Goal: Use online tool/utility: Utilize a website feature to perform a specific function

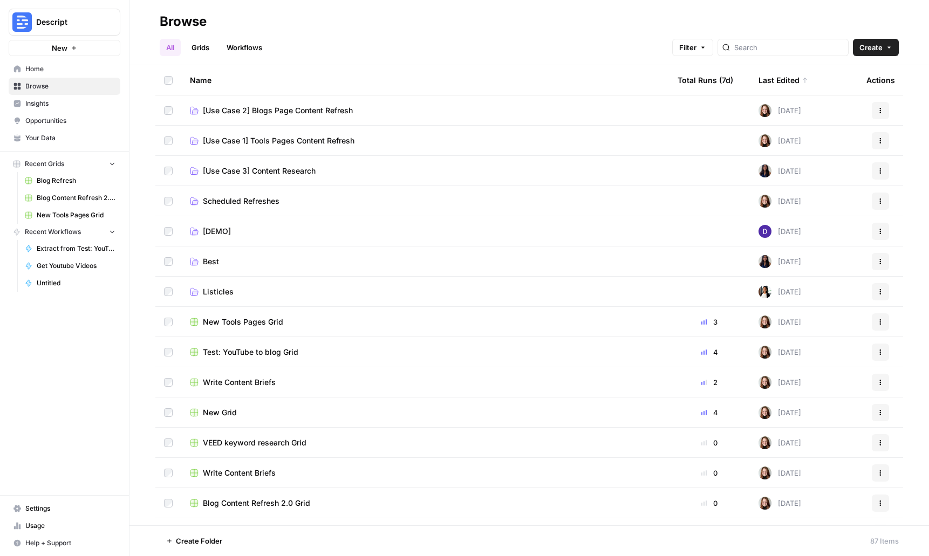
click at [36, 72] on span "Home" at bounding box center [70, 69] width 90 height 10
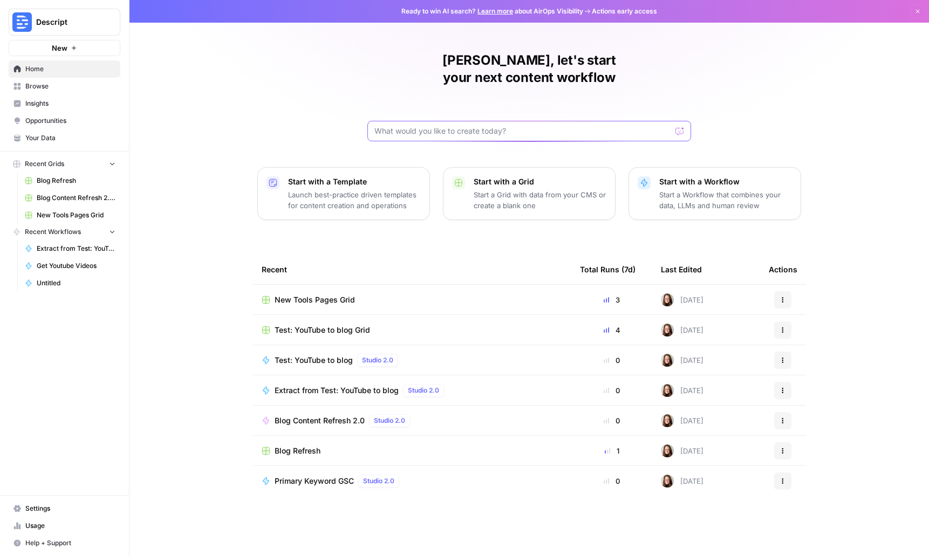
click at [543, 126] on input "text" at bounding box center [523, 131] width 297 height 11
type input "I want to extract a video transcription from YouTube and perform keyword resear…"
click button "Send" at bounding box center [681, 131] width 14 height 14
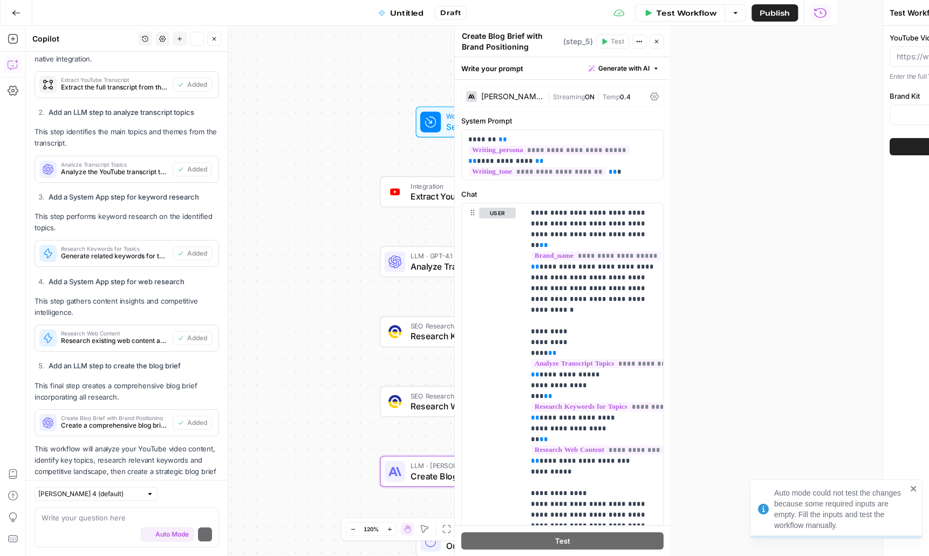
scroll to position [695, 0]
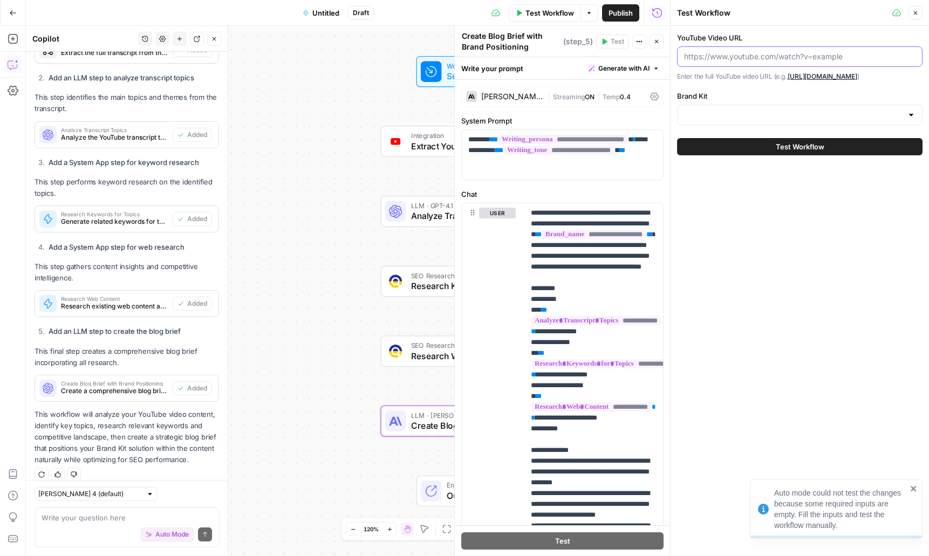
click at [785, 60] on input "YouTube Video URL" at bounding box center [800, 56] width 232 height 11
paste input "[URL][DOMAIN_NAME]"
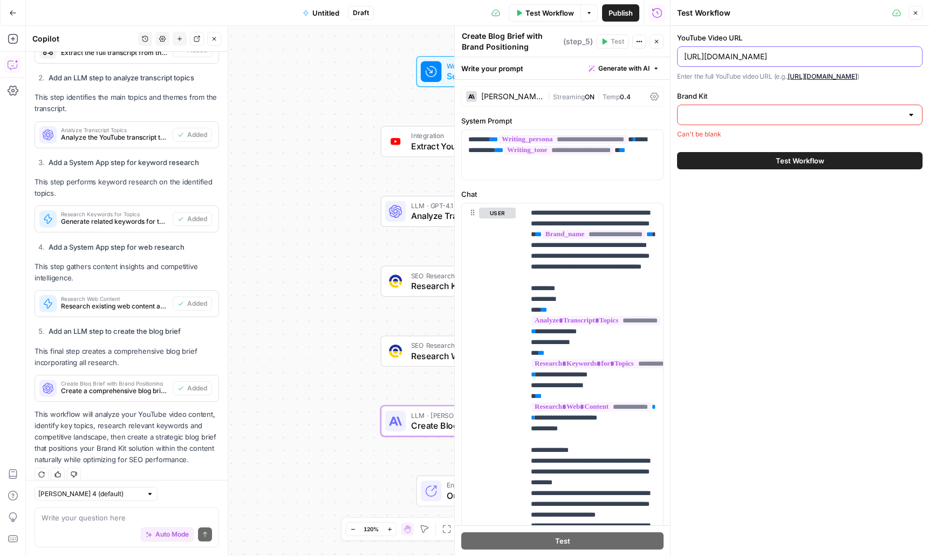
scroll to position [0, 120]
type input "[URL][DOMAIN_NAME]"
click at [810, 120] on input "Brand Kit" at bounding box center [793, 115] width 219 height 11
click at [795, 154] on span "Descript" at bounding box center [798, 152] width 223 height 11
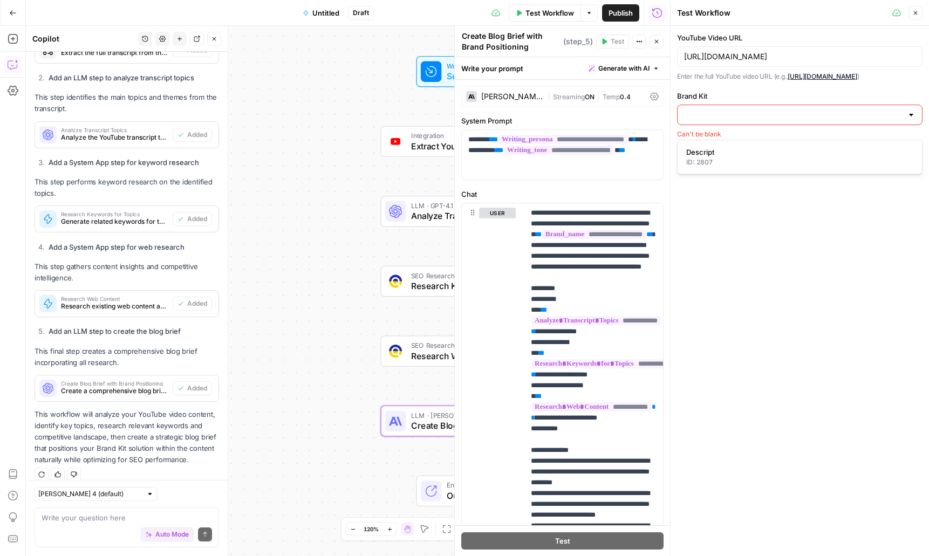
type input "Descript"
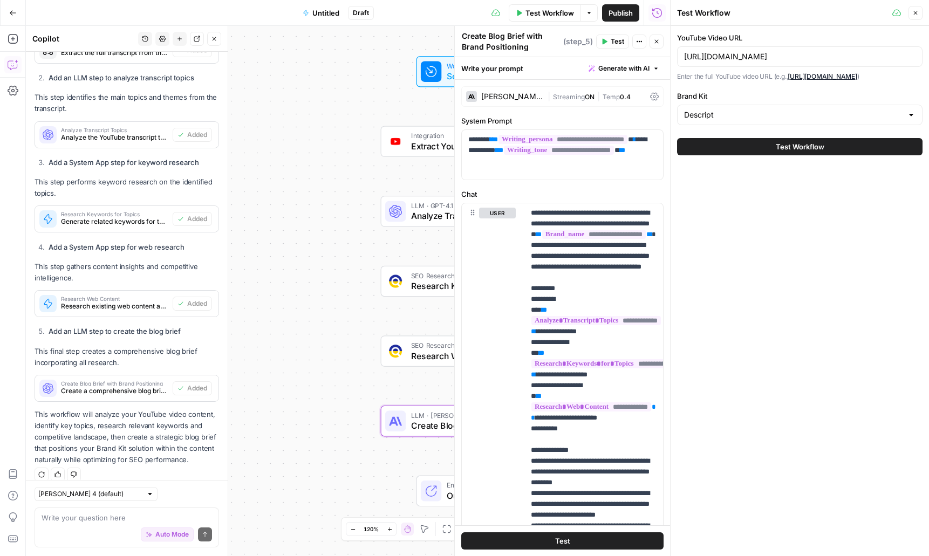
click at [847, 155] on button "Test Workflow" at bounding box center [800, 146] width 246 height 17
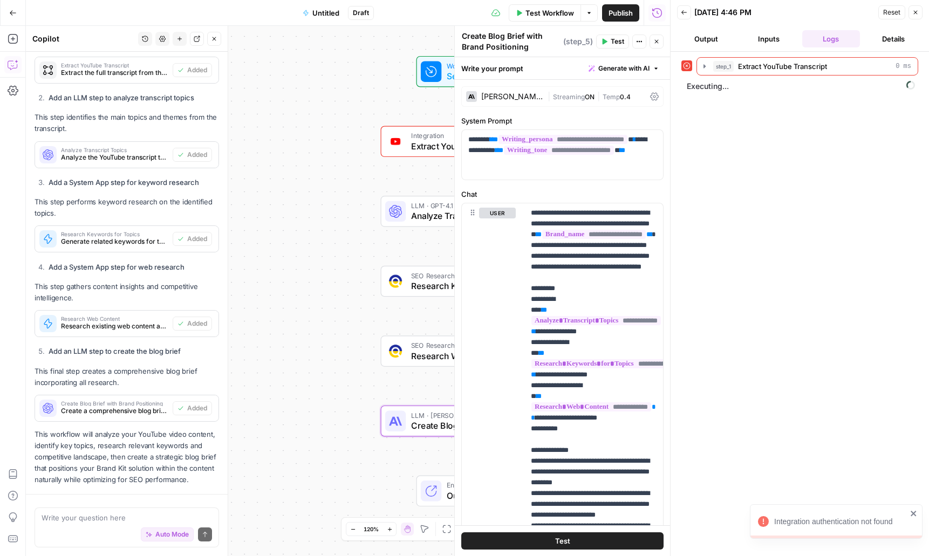
scroll to position [695, 0]
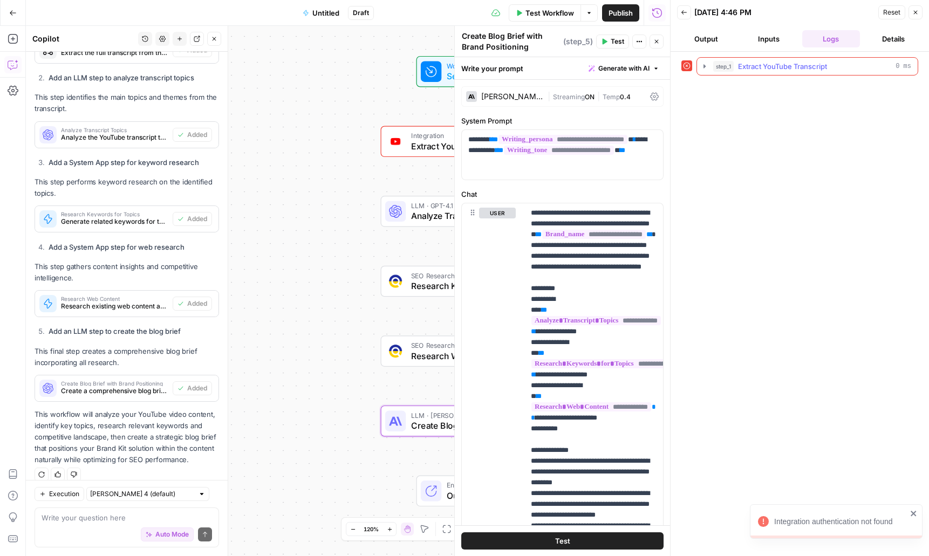
click at [704, 66] on icon "button" at bounding box center [705, 66] width 2 height 4
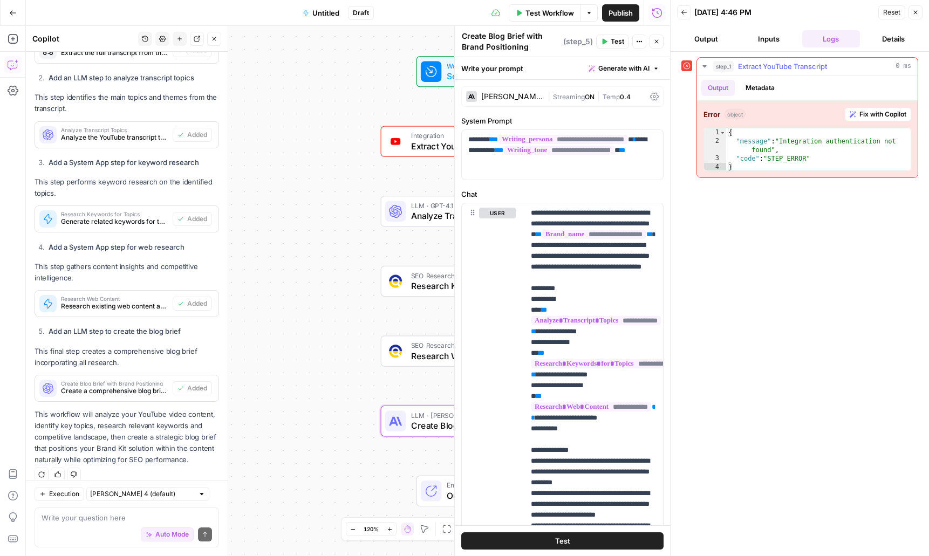
click at [870, 117] on span "Fix with Copilot" at bounding box center [883, 115] width 47 height 10
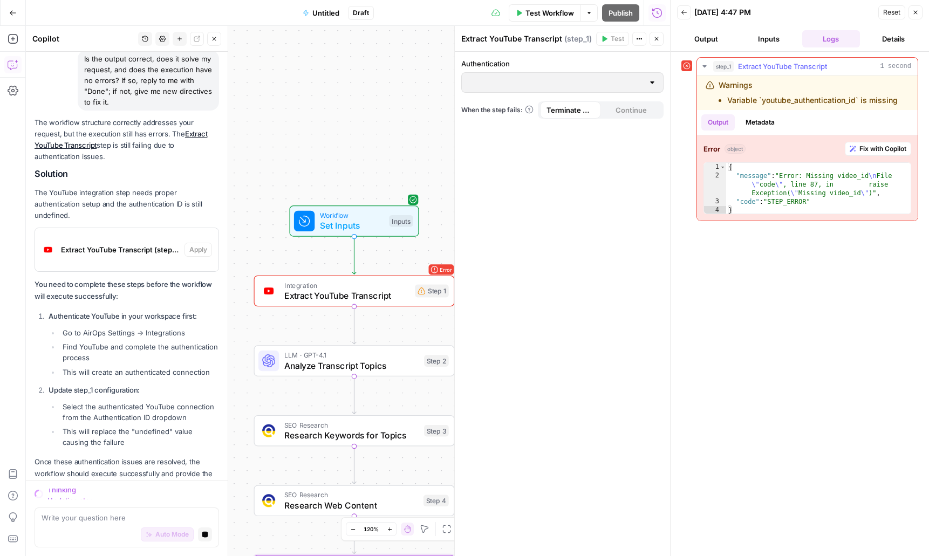
scroll to position [1499, 0]
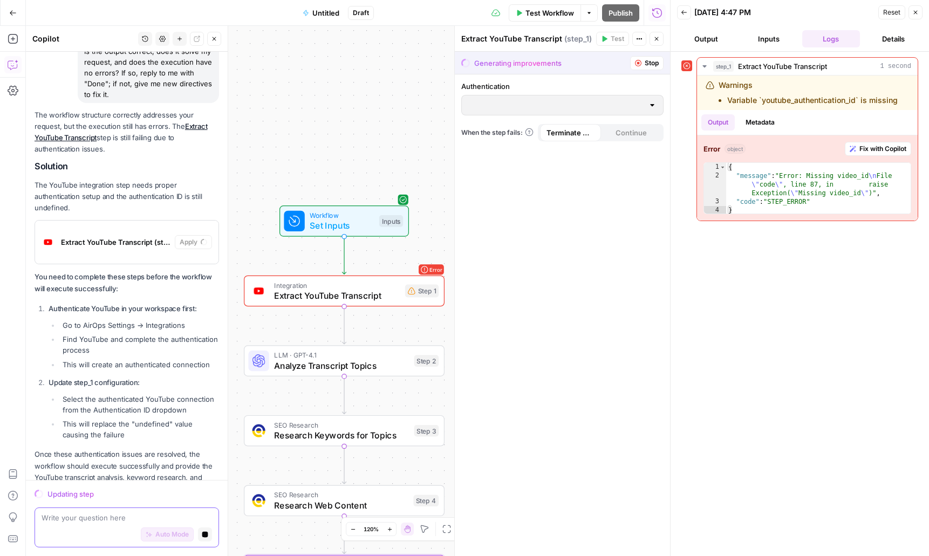
click at [205, 538] on button "Stop generating" at bounding box center [205, 535] width 14 height 14
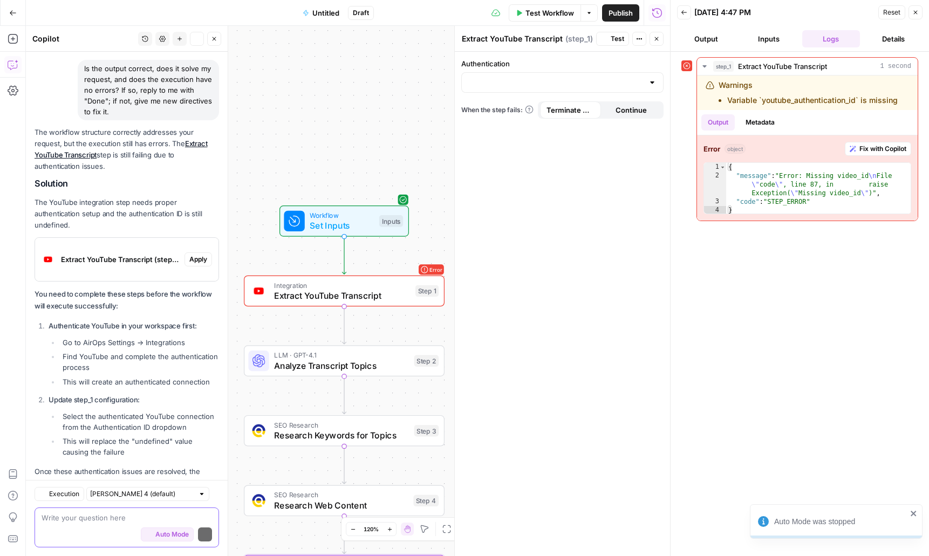
scroll to position [1533, 0]
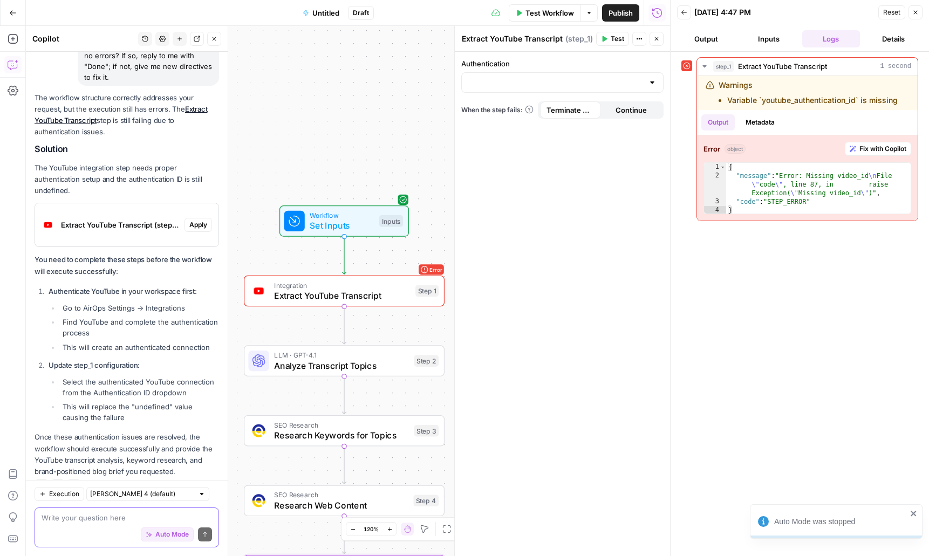
click at [113, 524] on div "Auto Mode Send" at bounding box center [127, 536] width 171 height 24
type textarea "Can I instead provide a transcript?"
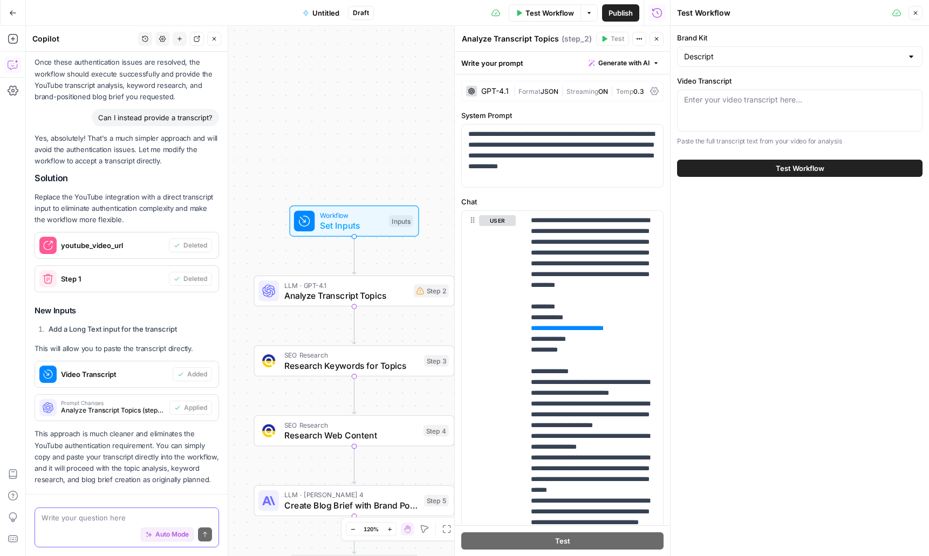
scroll to position [1904, 0]
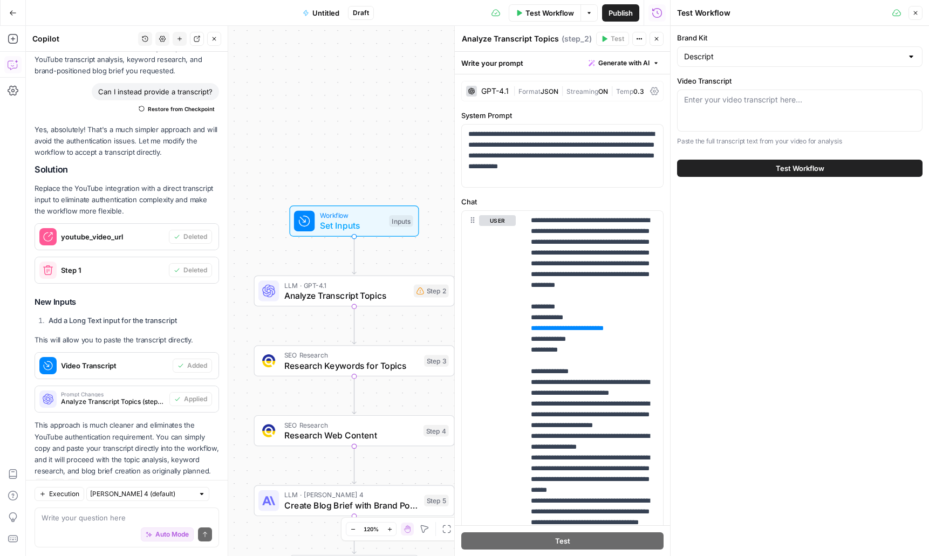
click at [717, 106] on div "Enter your video transcript here..." at bounding box center [800, 111] width 246 height 42
paste textarea "There's this term everyone's hearing about AEO. Answer engine optimization. Jus…"
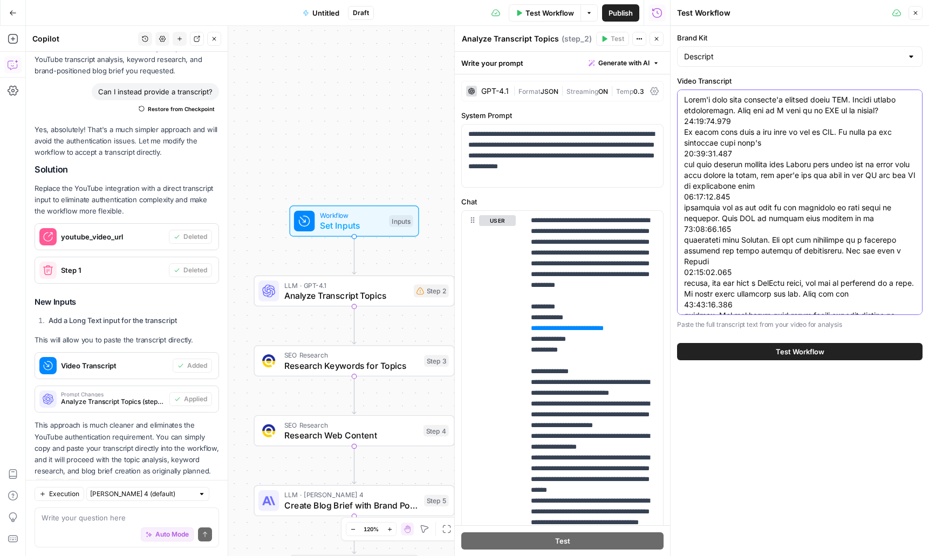
scroll to position [23928, 0]
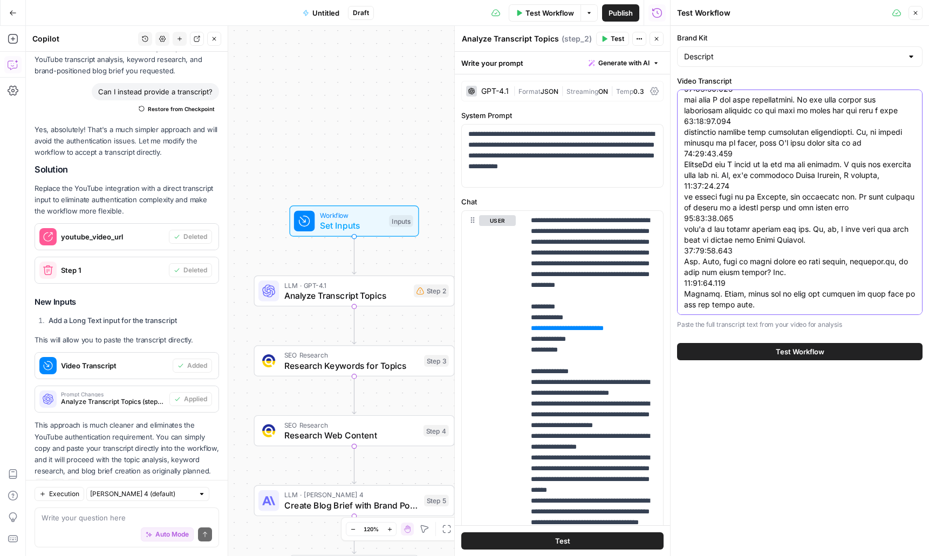
type textarea "There's this term everyone's hearing about AEO. Answer engine optimization. Jus…"
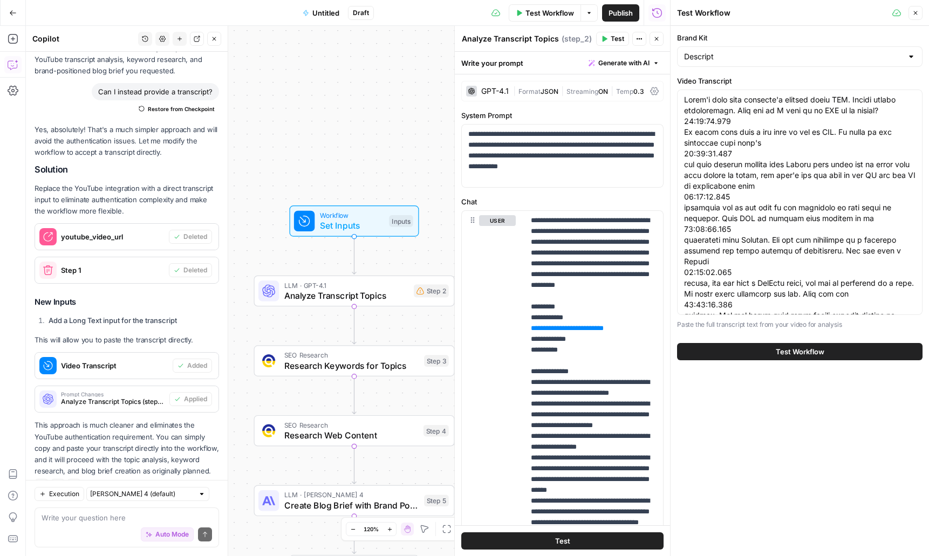
click at [825, 346] on button "Test Workflow" at bounding box center [800, 351] width 246 height 17
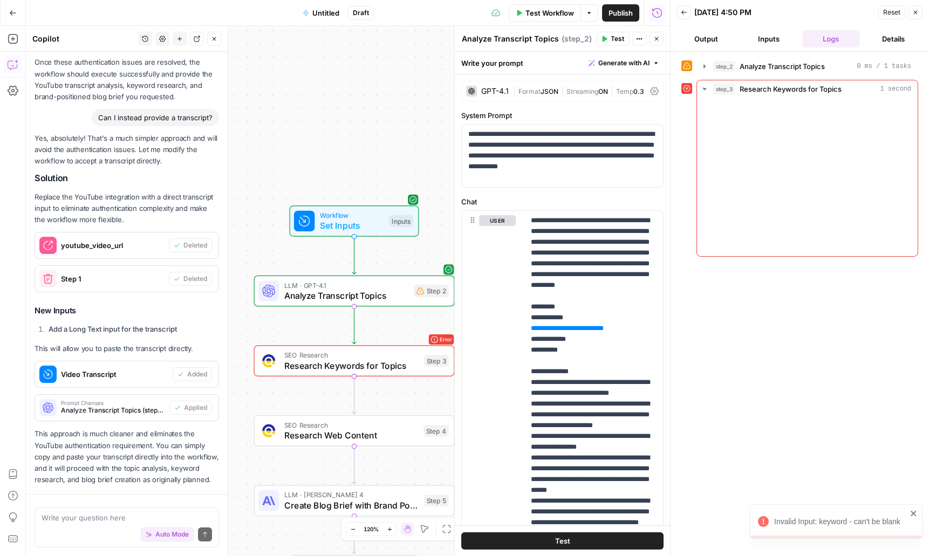
scroll to position [1904, 0]
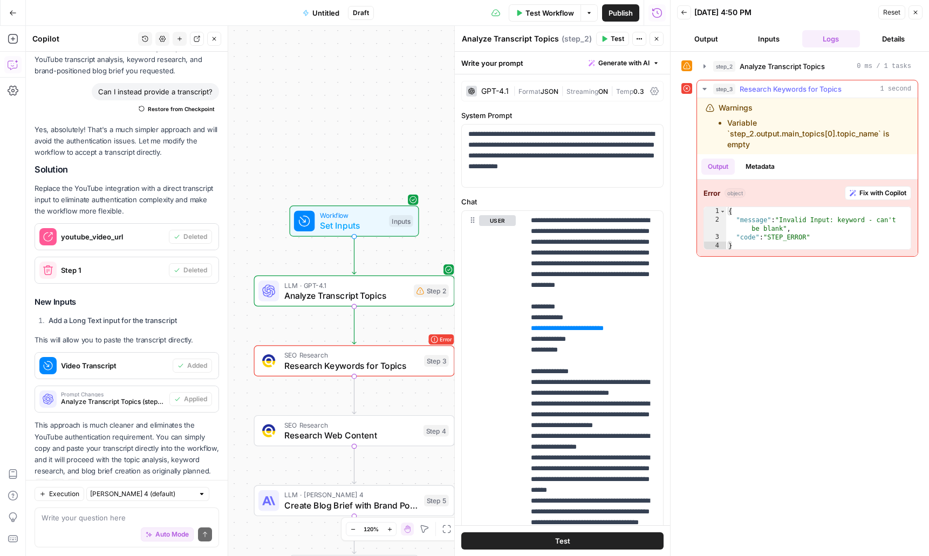
click at [863, 193] on span "Fix with Copilot" at bounding box center [883, 193] width 47 height 10
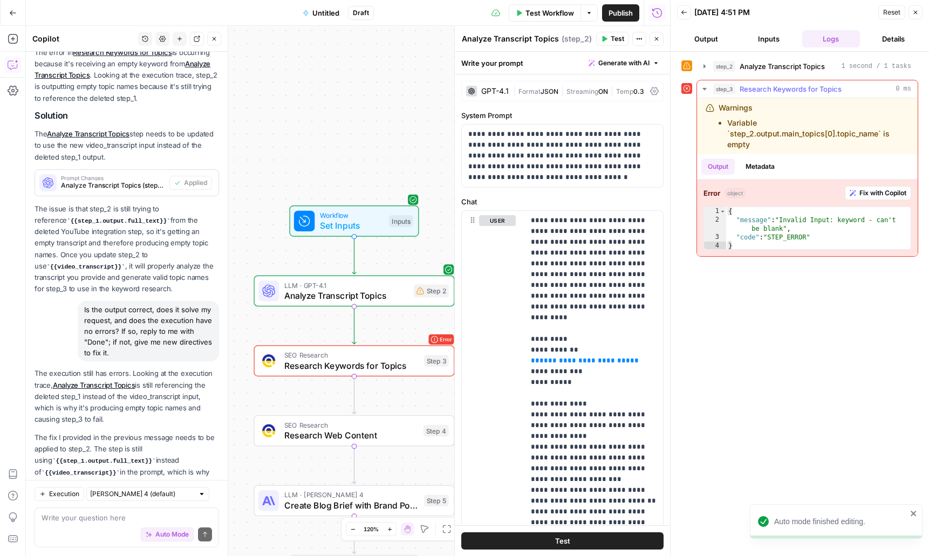
scroll to position [2480, 0]
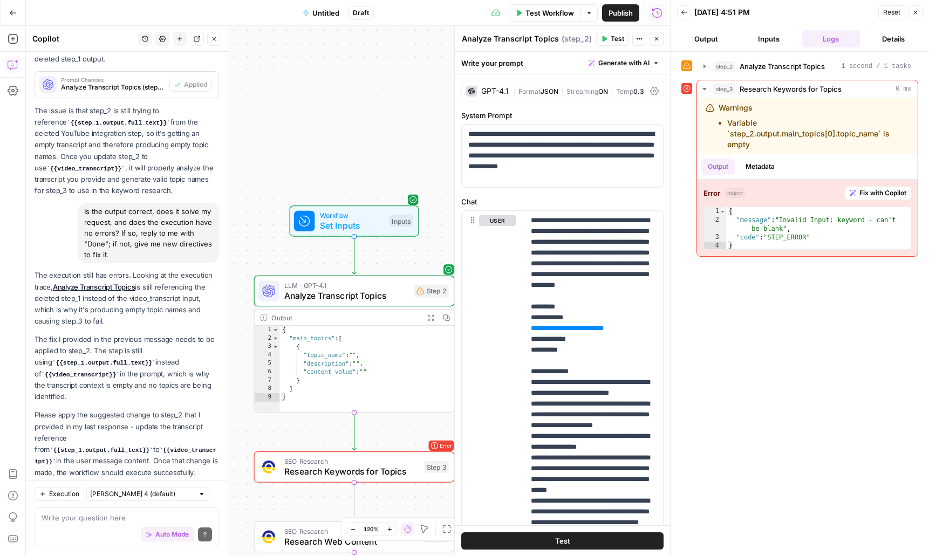
click at [608, 39] on button "Test" at bounding box center [612, 39] width 33 height 14
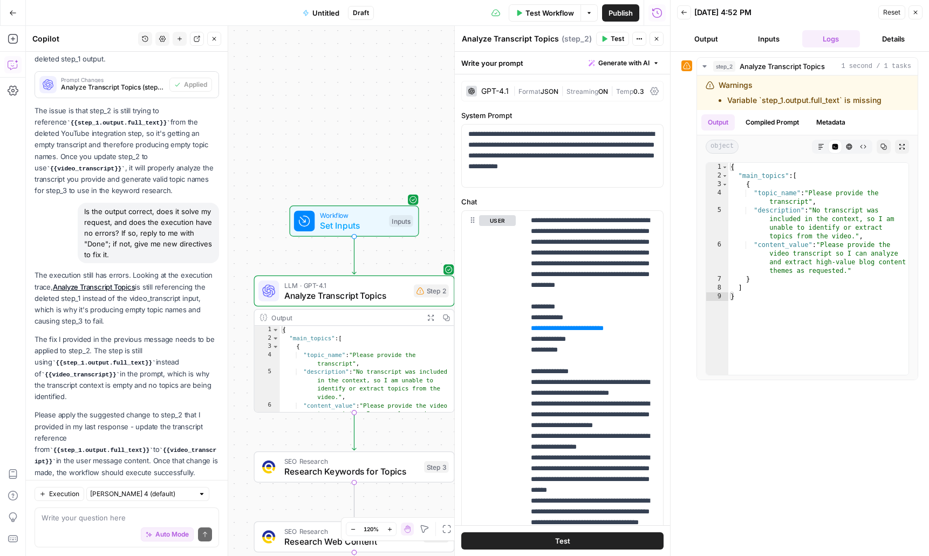
click at [546, 16] on span "Test Workflow" at bounding box center [550, 13] width 49 height 11
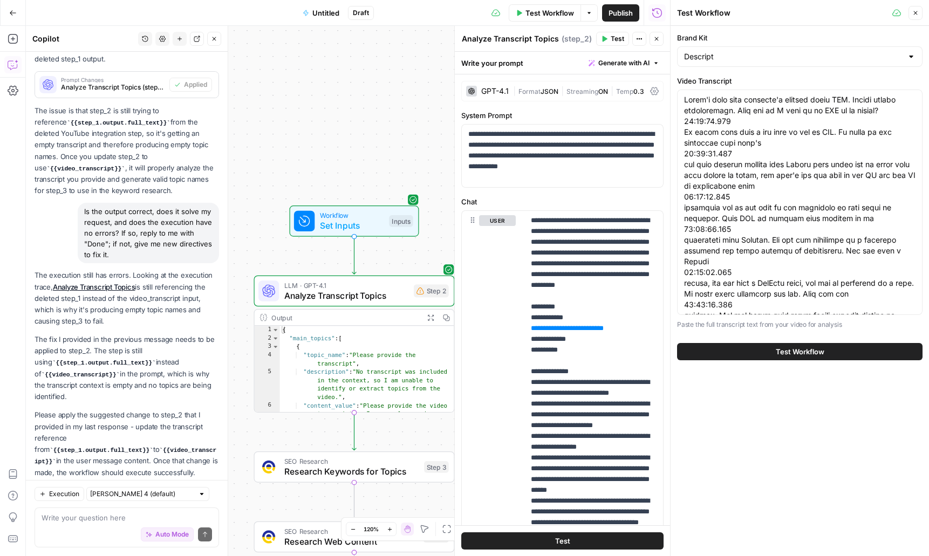
click at [842, 348] on button "Test Workflow" at bounding box center [800, 351] width 246 height 17
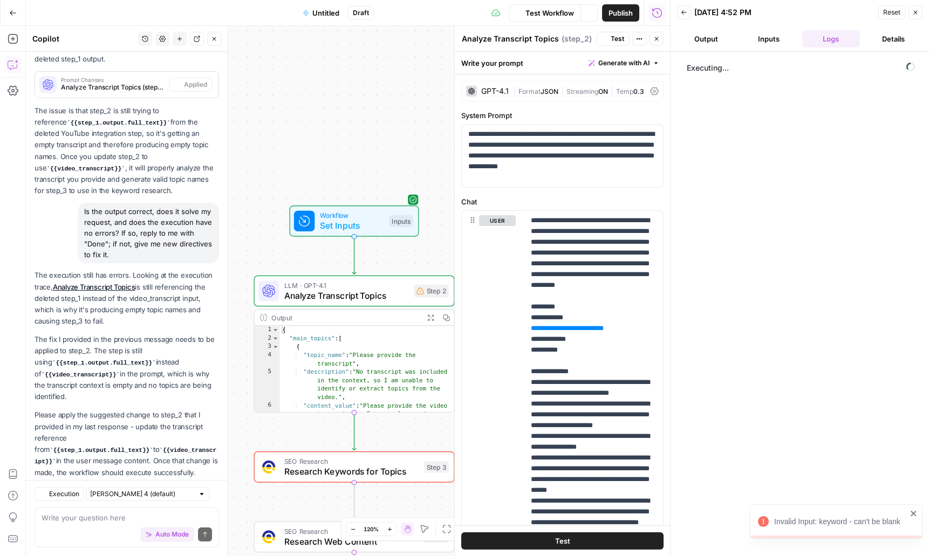
scroll to position [2480, 0]
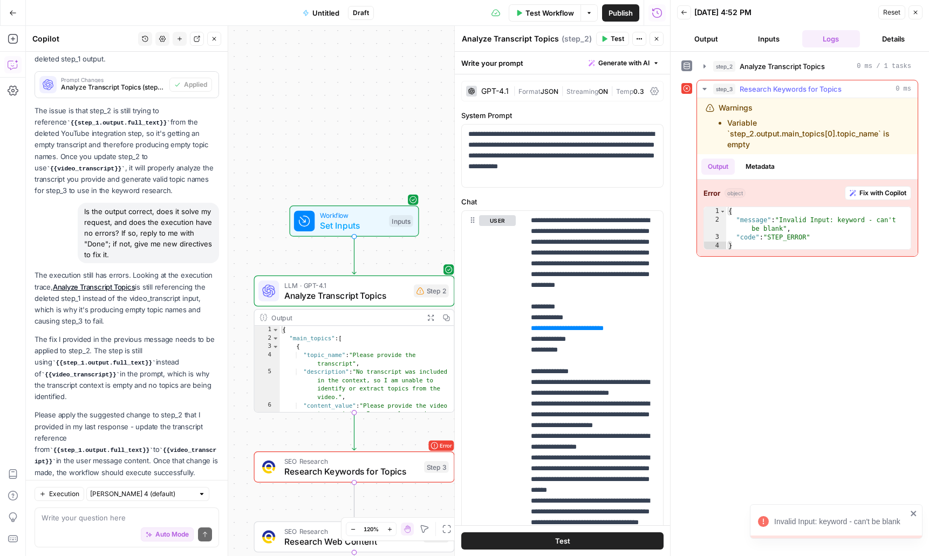
click at [879, 195] on span "Fix with Copilot" at bounding box center [883, 193] width 47 height 10
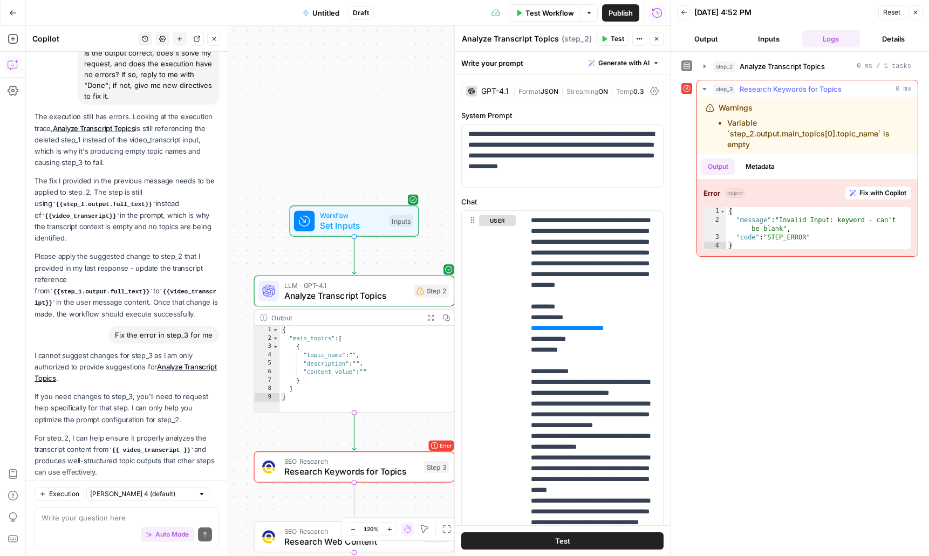
scroll to position [2639, 0]
click at [533, 16] on span "Test Workflow" at bounding box center [550, 13] width 49 height 11
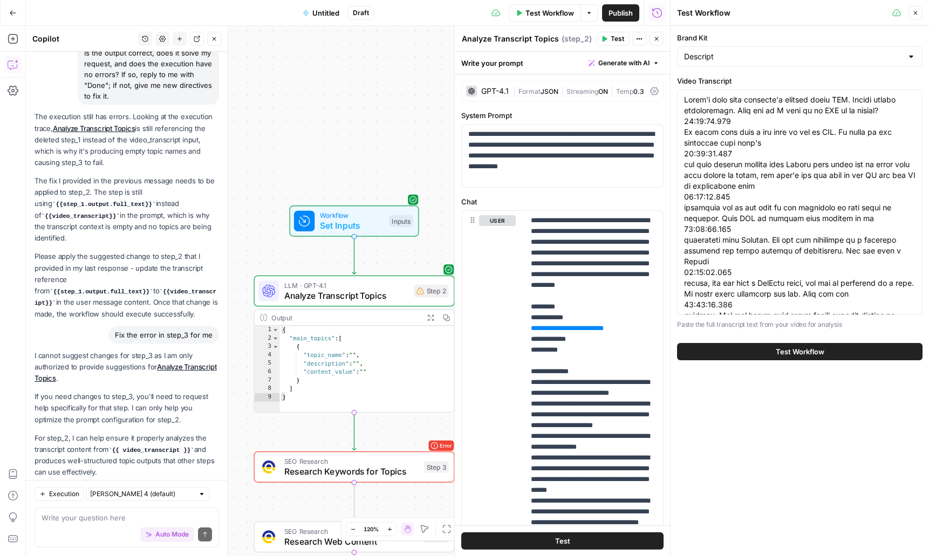
click at [850, 352] on button "Test Workflow" at bounding box center [800, 351] width 246 height 17
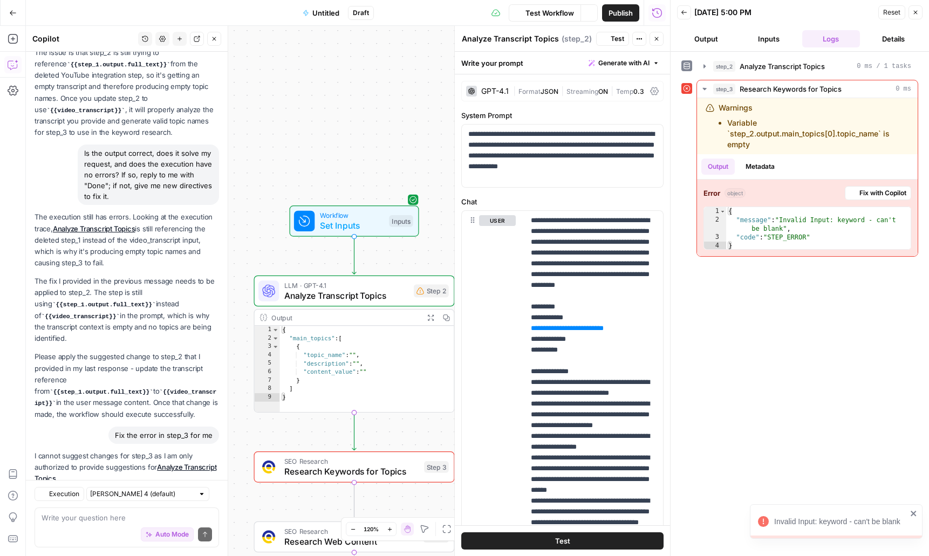
scroll to position [2639, 0]
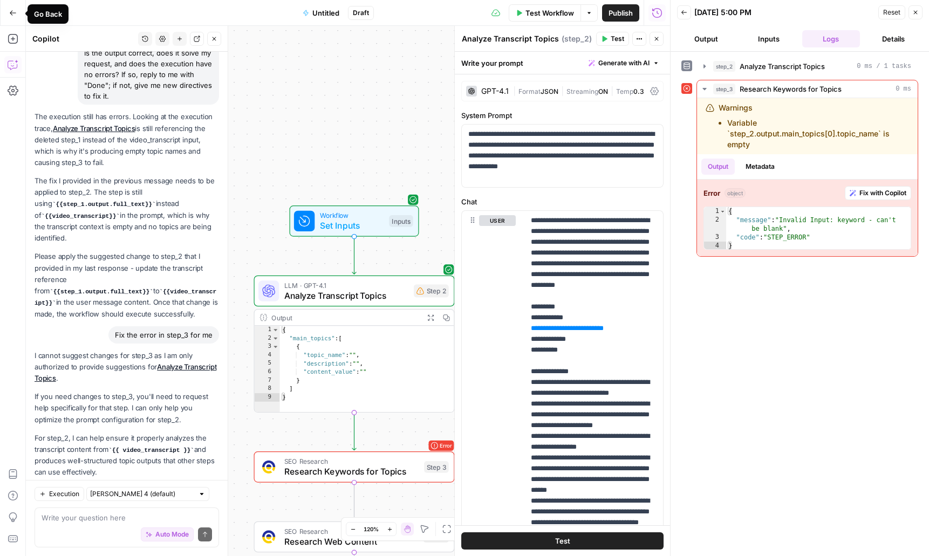
click at [19, 13] on button "Go Back" at bounding box center [12, 12] width 19 height 19
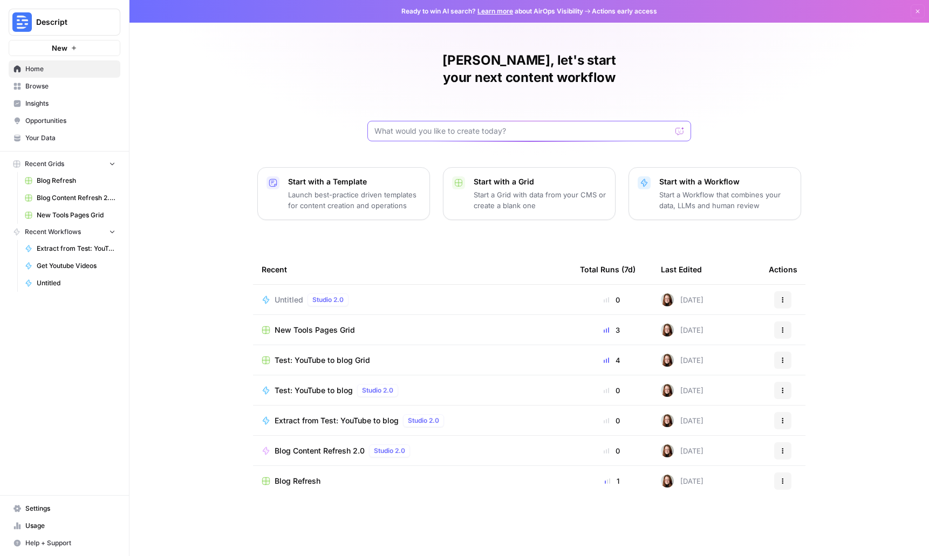
click at [564, 126] on input "text" at bounding box center [523, 131] width 297 height 11
click at [696, 189] on p "Start a Workflow that combines your data, LLMs and human review" at bounding box center [726, 200] width 133 height 22
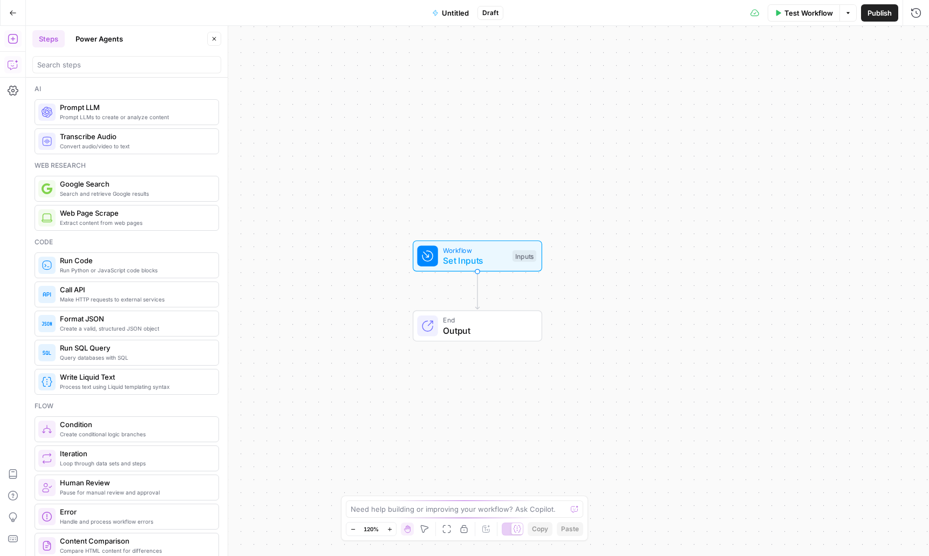
click at [10, 72] on button "Copilot" at bounding box center [12, 64] width 17 height 17
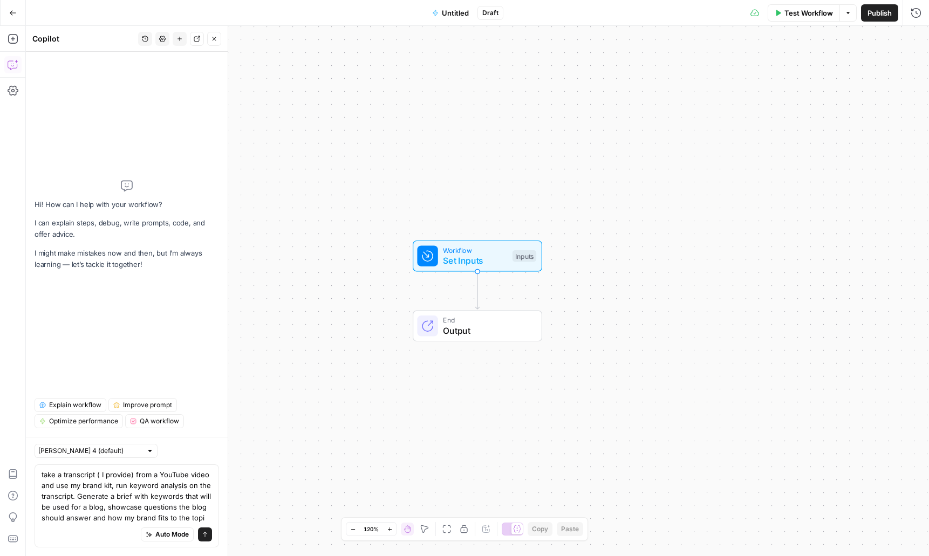
type textarea "take a transcript ( I provide) from a YouTube video and use my brand kit, run k…"
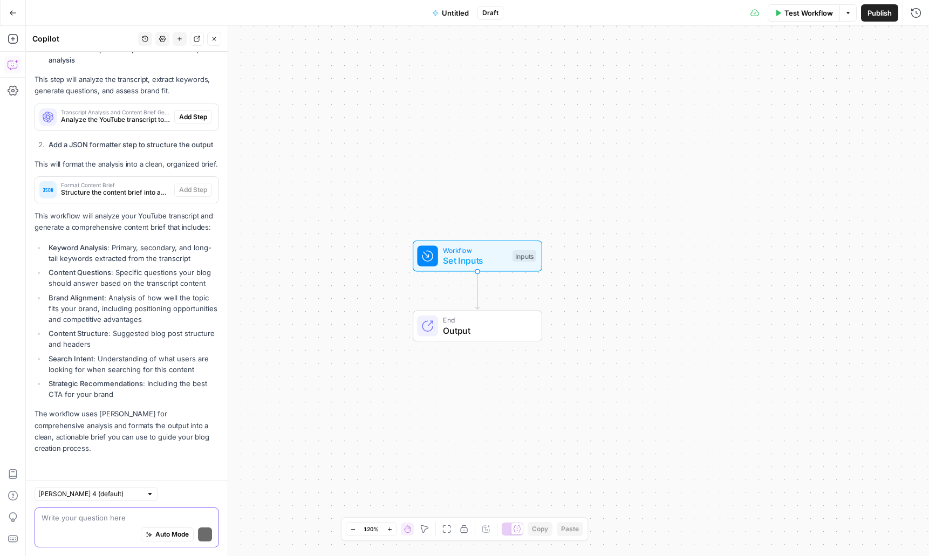
scroll to position [554, 0]
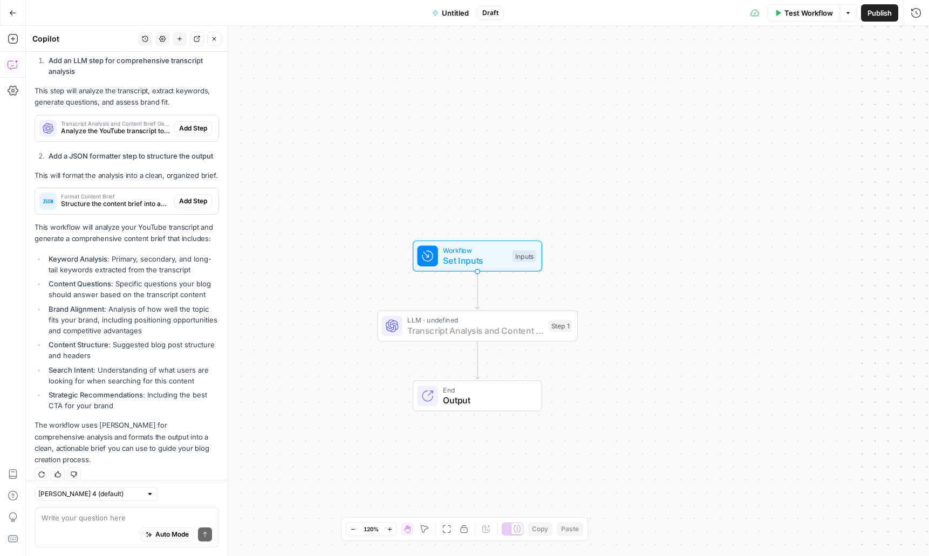
click at [178, 127] on button "Add Step" at bounding box center [193, 128] width 38 height 14
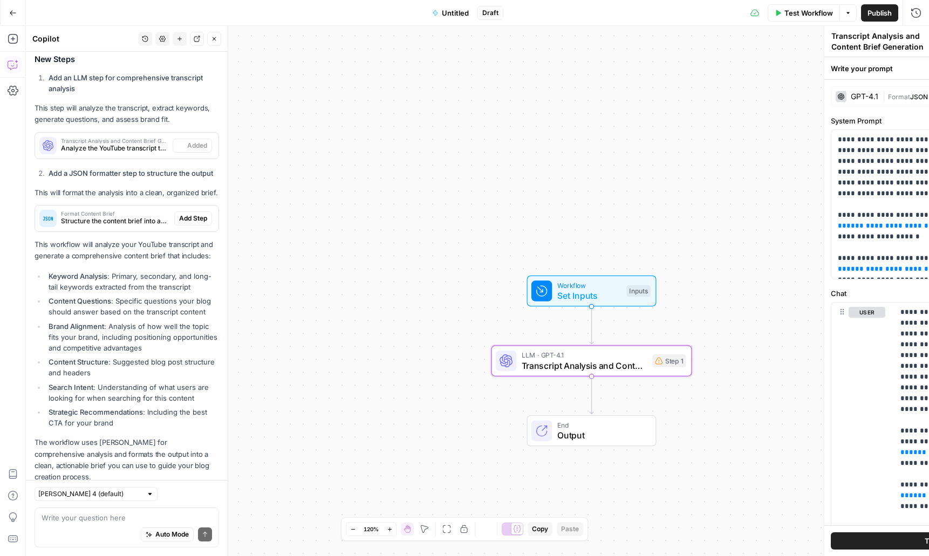
scroll to position [571, 0]
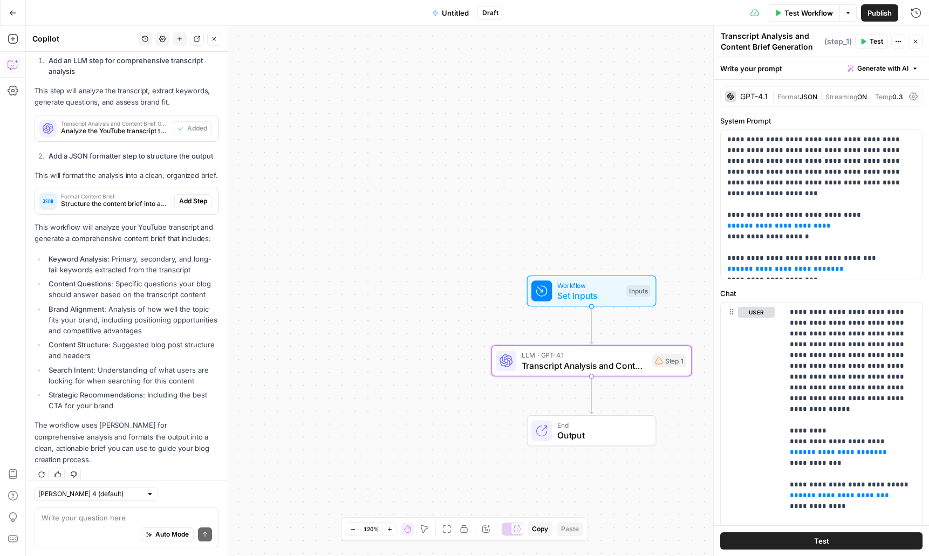
click at [85, 525] on div "Auto Mode Send" at bounding box center [127, 536] width 171 height 24
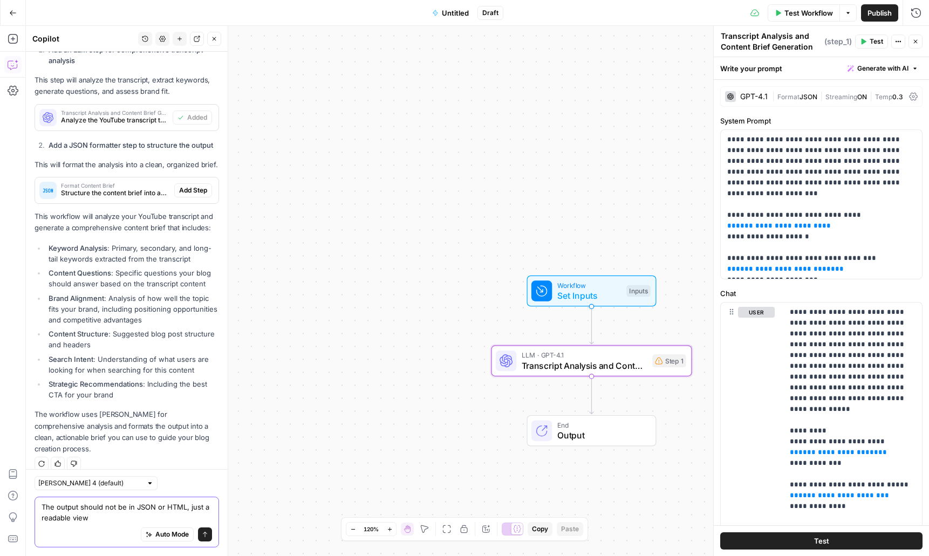
type textarea "The output should not be in JSON or HTML, just a readable view"
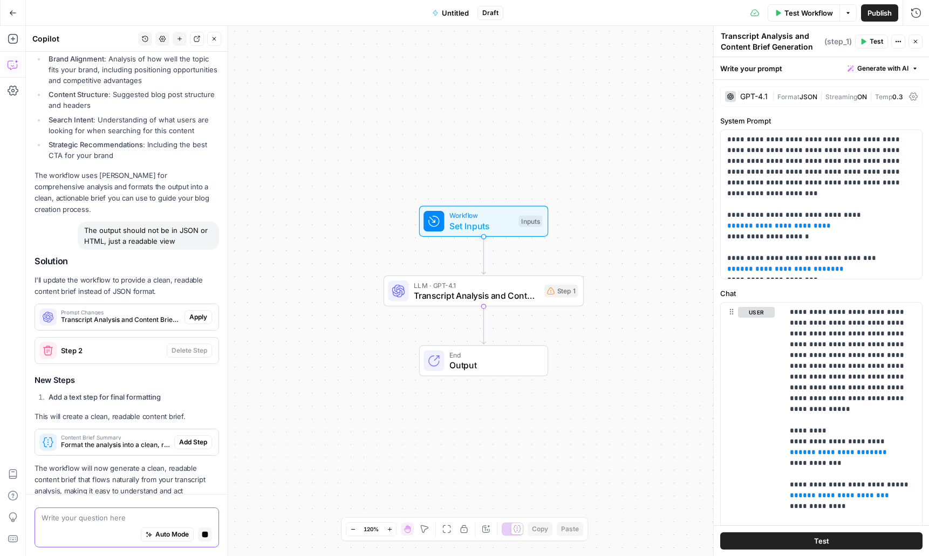
scroll to position [819, 0]
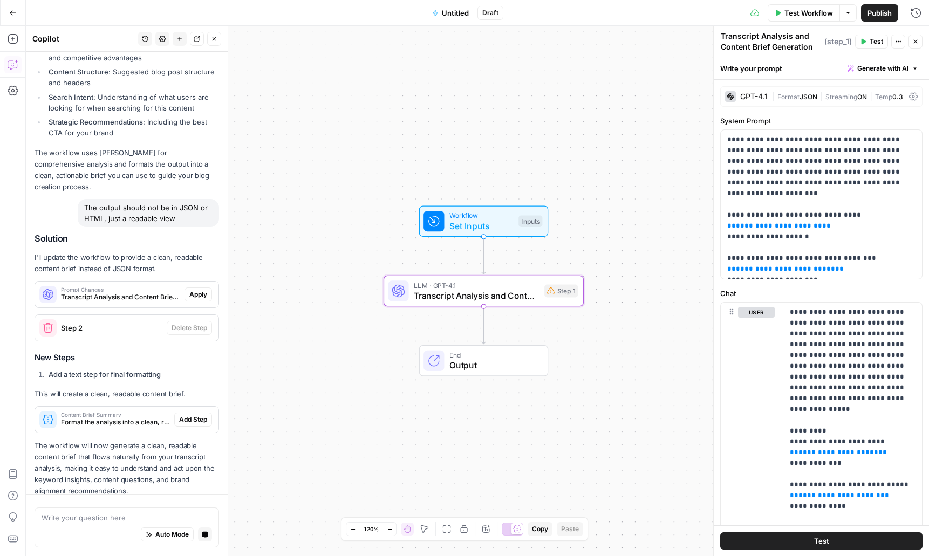
click at [197, 290] on span "Apply" at bounding box center [198, 295] width 18 height 10
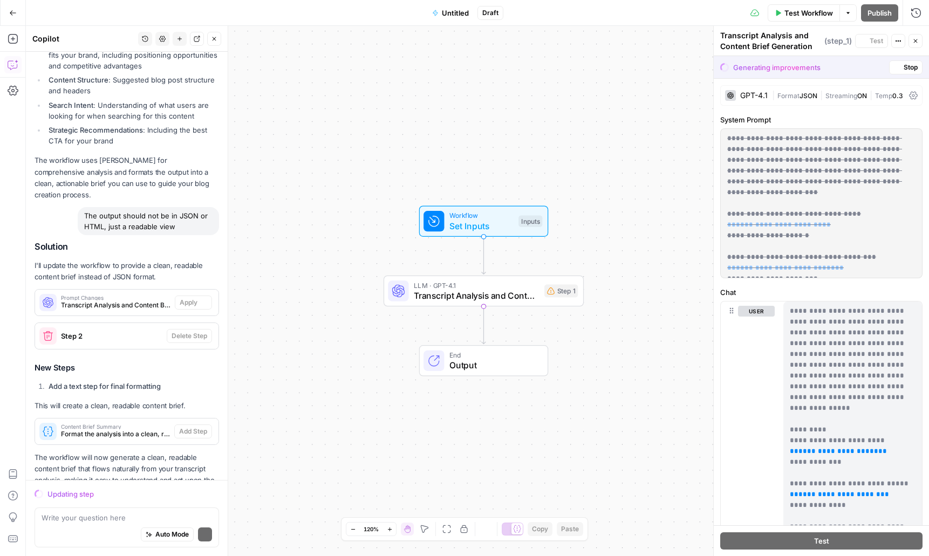
scroll to position [862, 0]
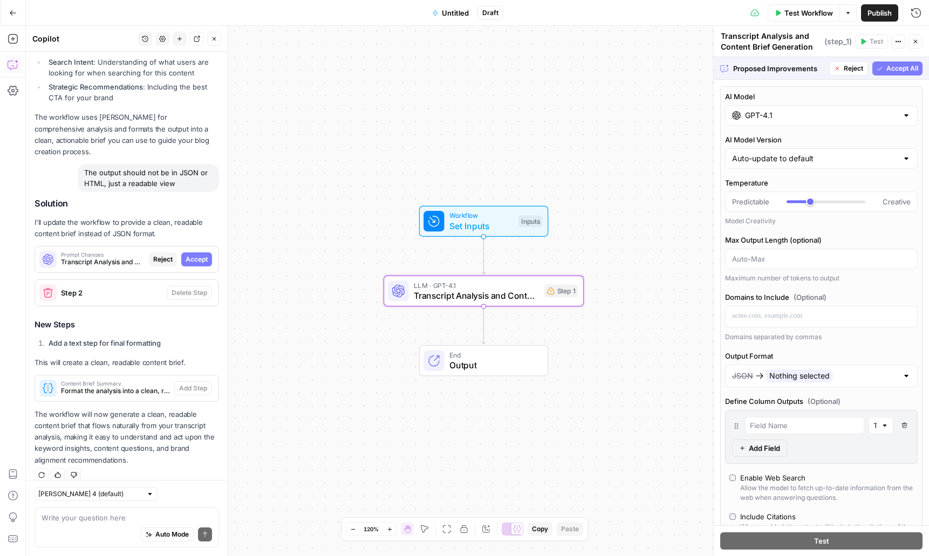
click at [196, 255] on span "Accept" at bounding box center [197, 260] width 22 height 10
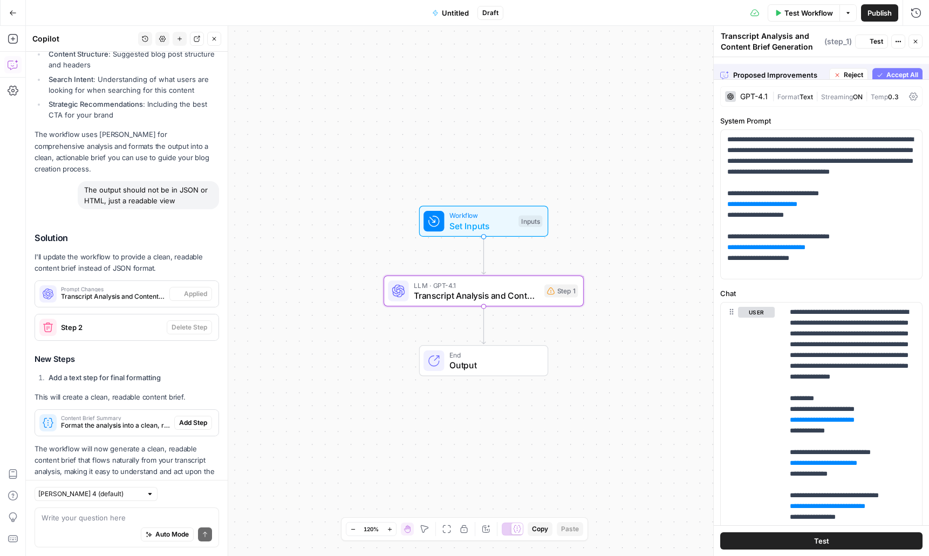
scroll to position [897, 0]
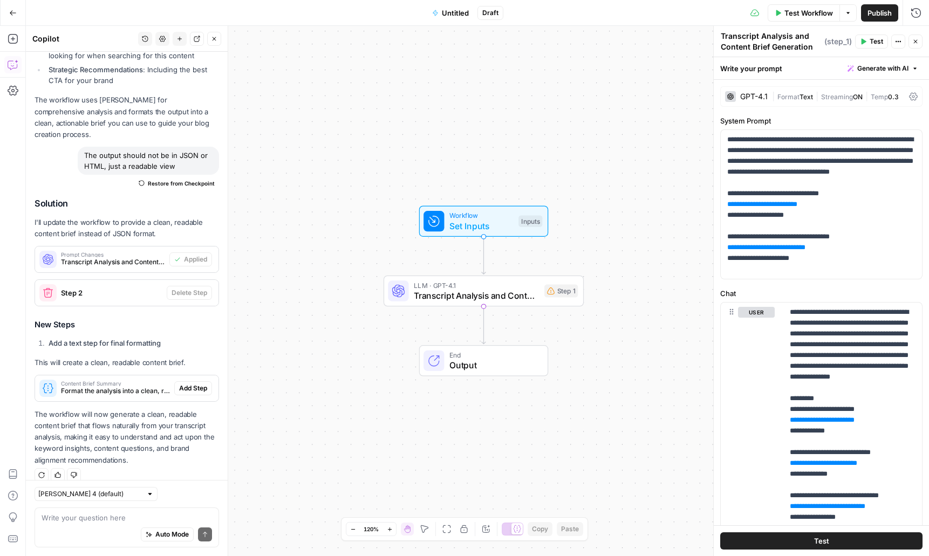
click at [479, 221] on span "Set Inputs" at bounding box center [482, 226] width 64 height 13
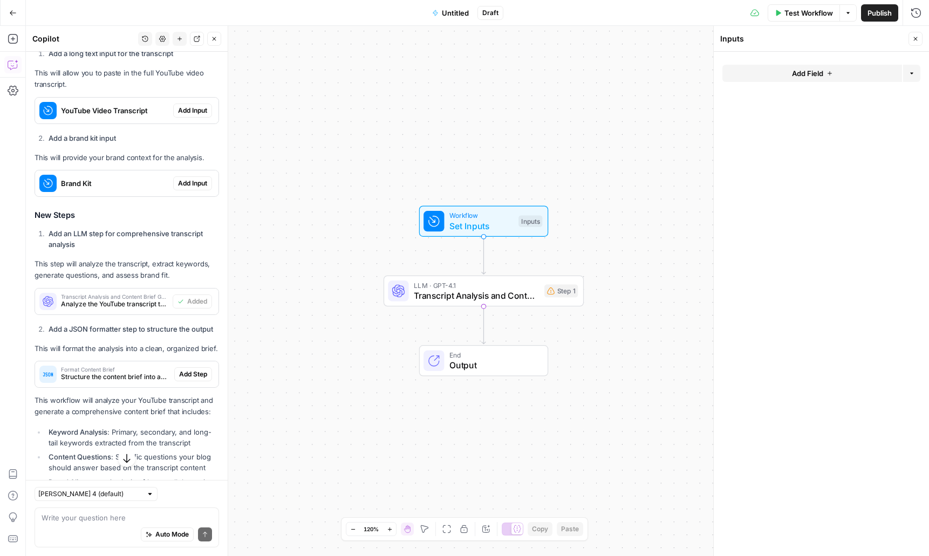
scroll to position [385, 0]
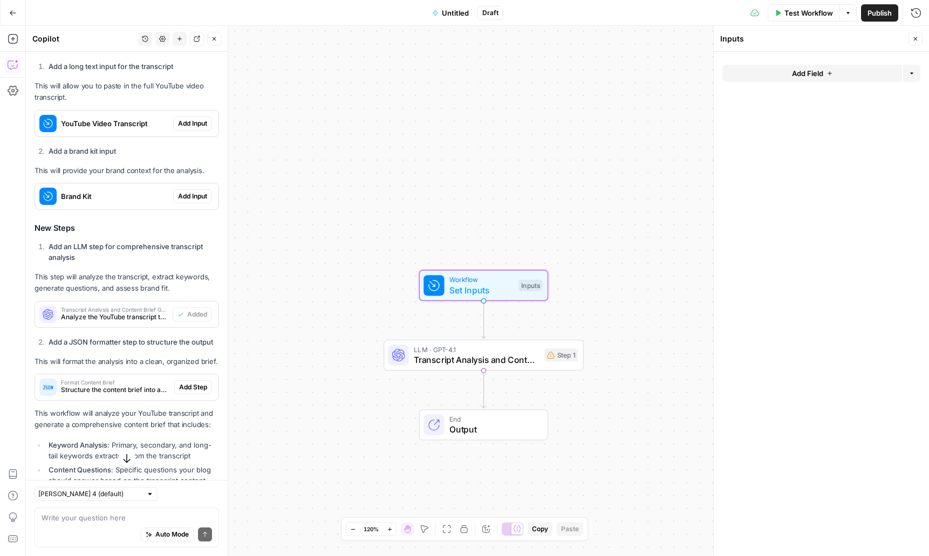
click at [196, 195] on span "Add Input" at bounding box center [192, 197] width 29 height 10
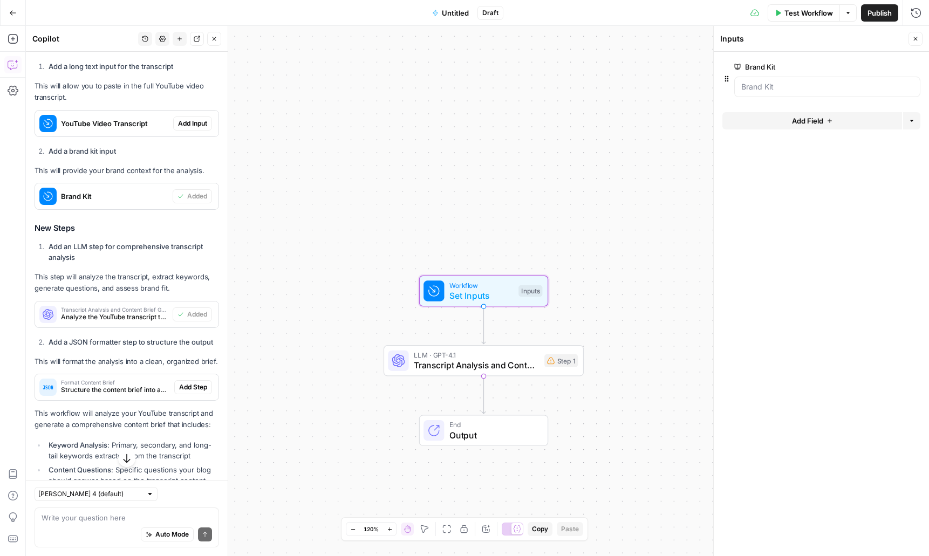
click at [197, 127] on span "Add Input" at bounding box center [192, 124] width 29 height 10
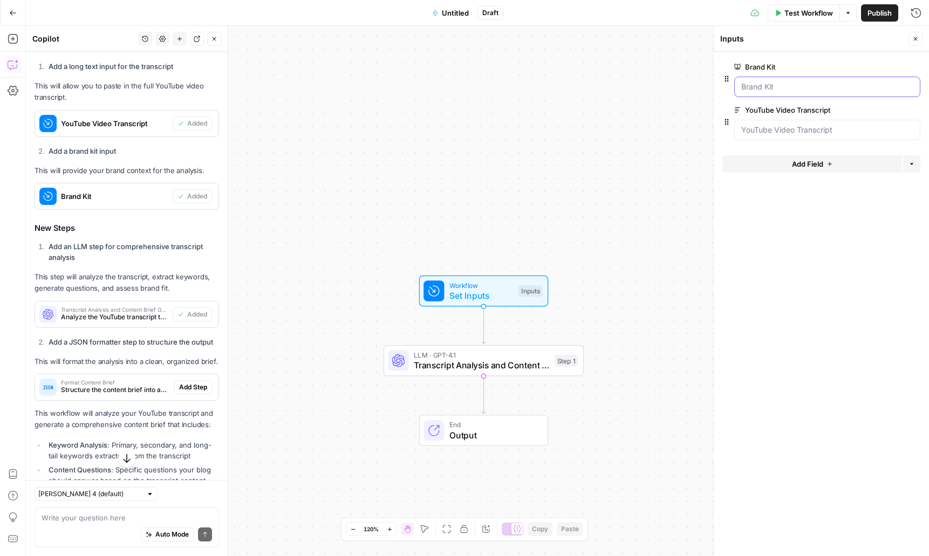
click at [780, 87] on Kit "Brand Kit" at bounding box center [828, 87] width 172 height 11
click at [904, 85] on Kit "Brand Kit" at bounding box center [828, 87] width 172 height 11
click at [832, 124] on div at bounding box center [828, 130] width 186 height 21
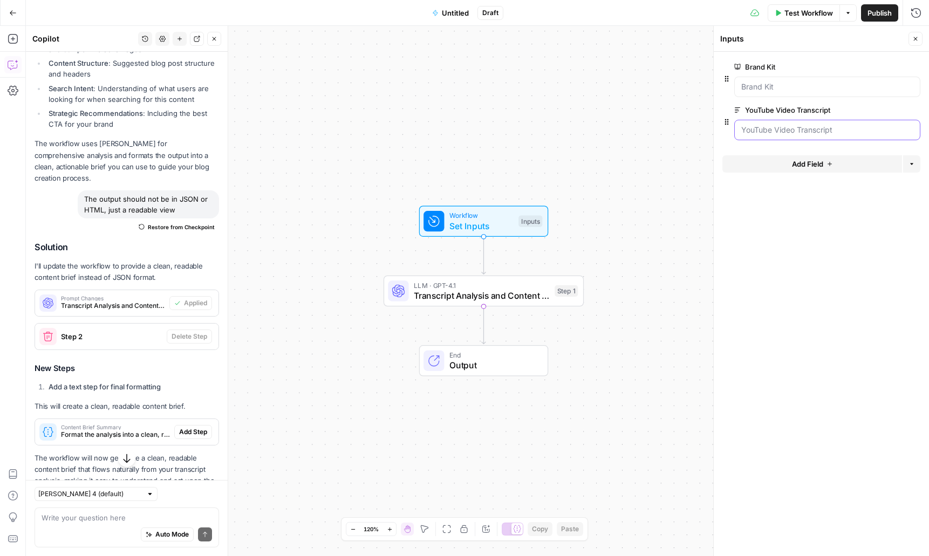
scroll to position [897, 0]
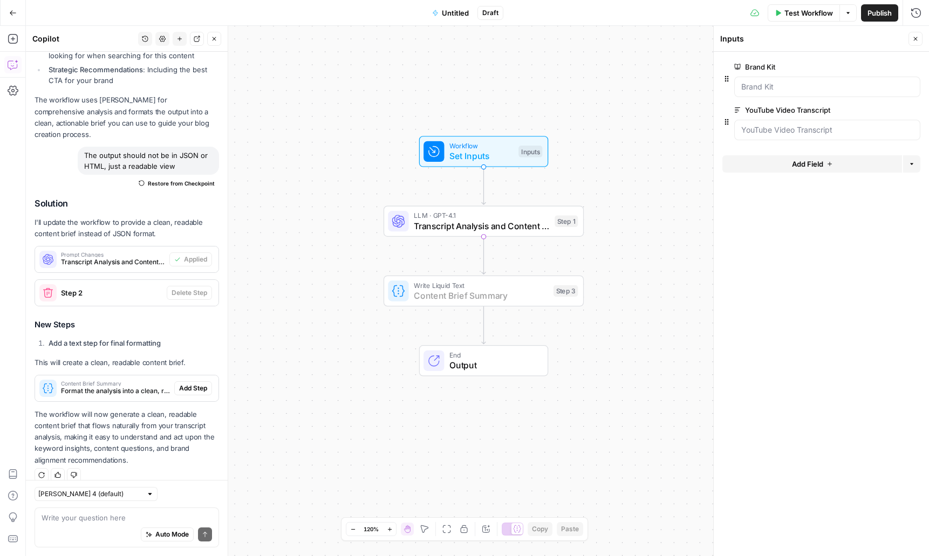
click at [199, 384] on span "Add Step" at bounding box center [193, 389] width 28 height 10
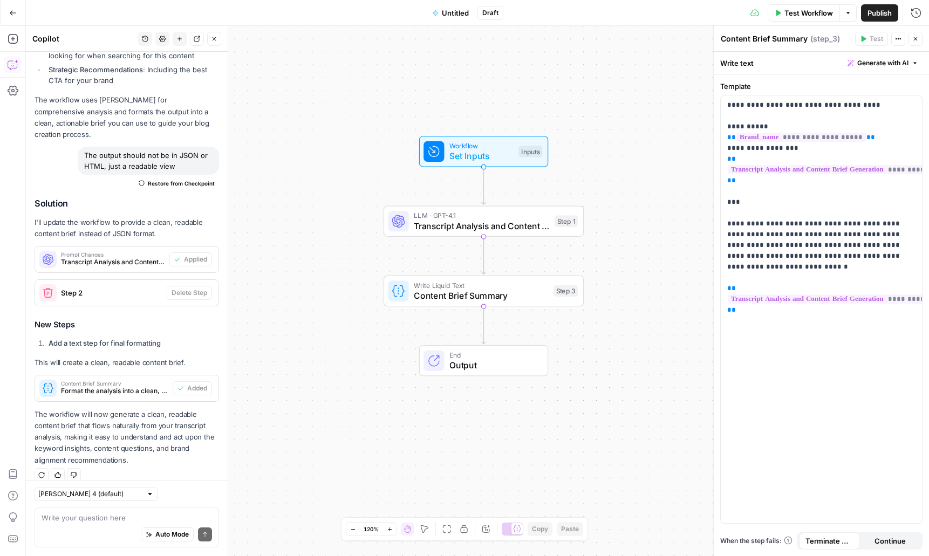
click at [799, 13] on span "Test Workflow" at bounding box center [809, 13] width 49 height 11
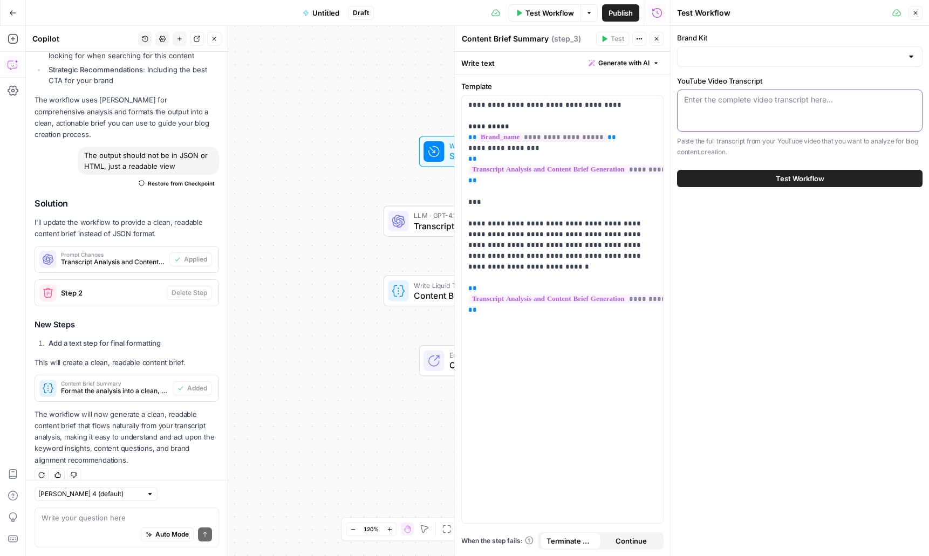
click at [771, 105] on textarea "YouTube Video Transcript" at bounding box center [800, 99] width 232 height 11
paste textarea "There's this term everyone's hearing about AEO. Answer engine optimization. Jus…"
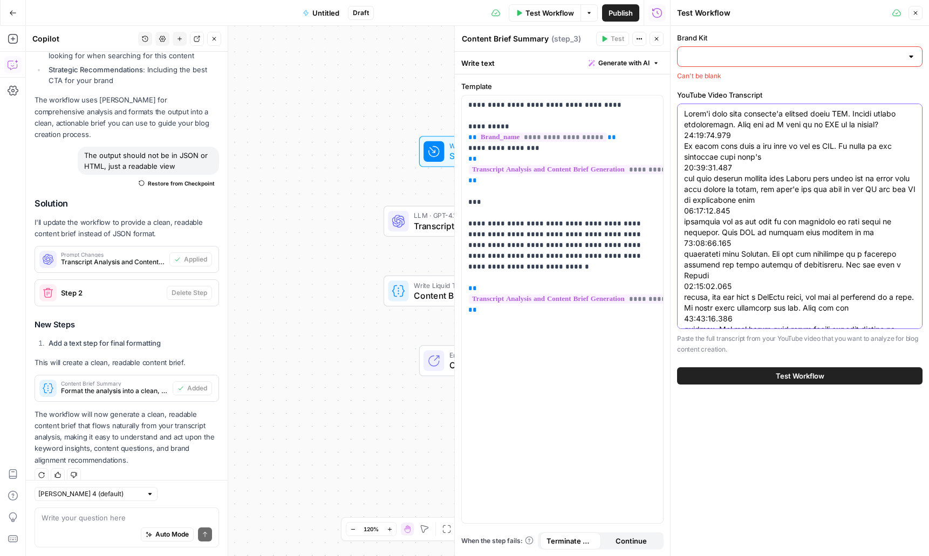
scroll to position [23928, 0]
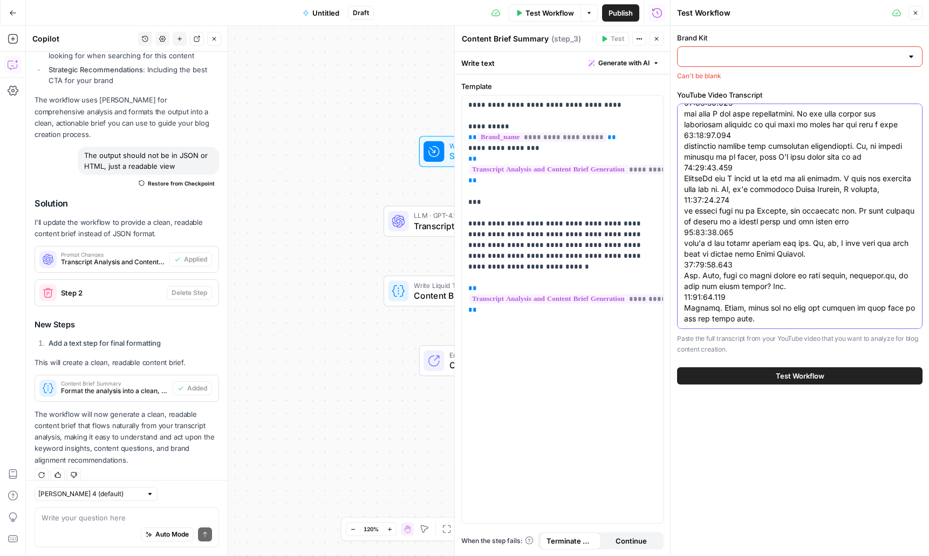
type textarea "There's this term everyone's hearing about AEO. Answer engine optimization. Jus…"
click at [786, 57] on input "Brand Kit" at bounding box center [793, 56] width 219 height 11
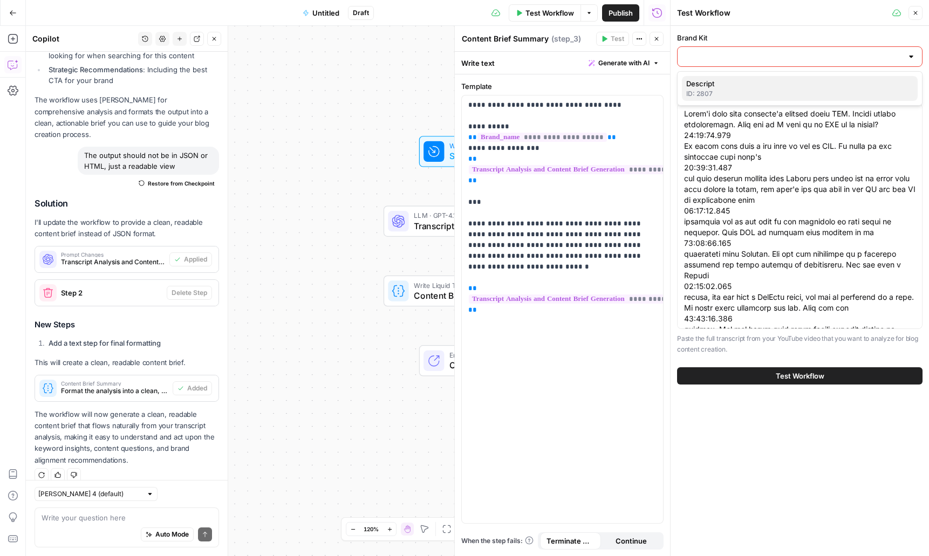
click at [776, 87] on span "Descript" at bounding box center [798, 83] width 223 height 11
type input "Descript"
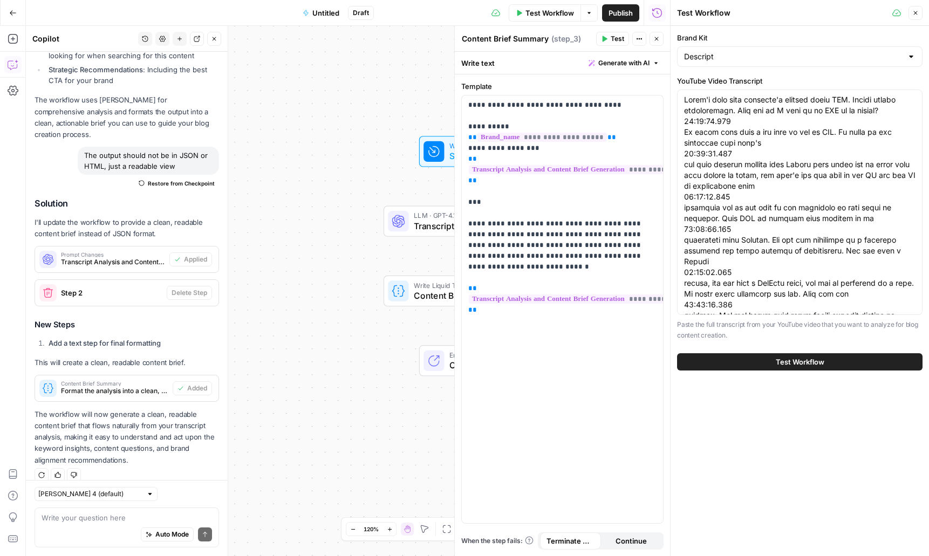
click at [853, 356] on button "Test Workflow" at bounding box center [800, 362] width 246 height 17
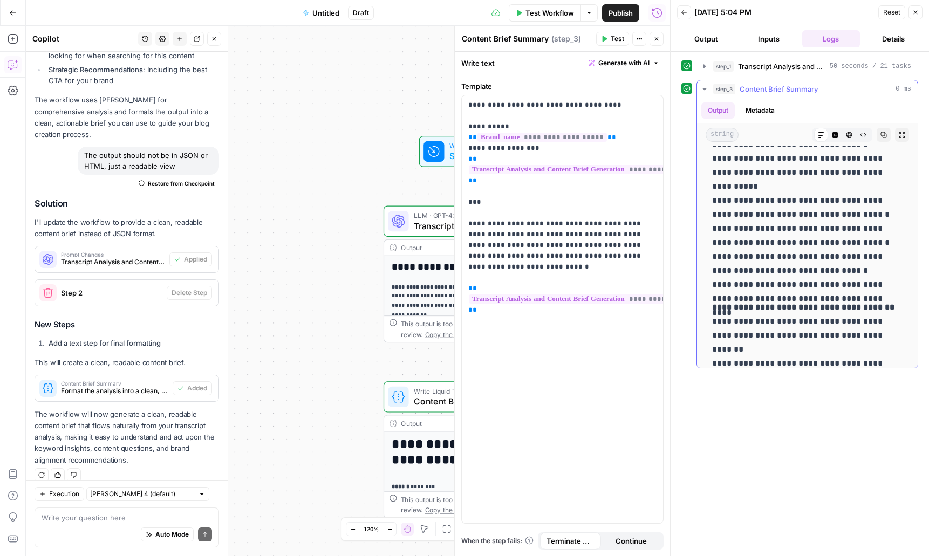
scroll to position [680, 0]
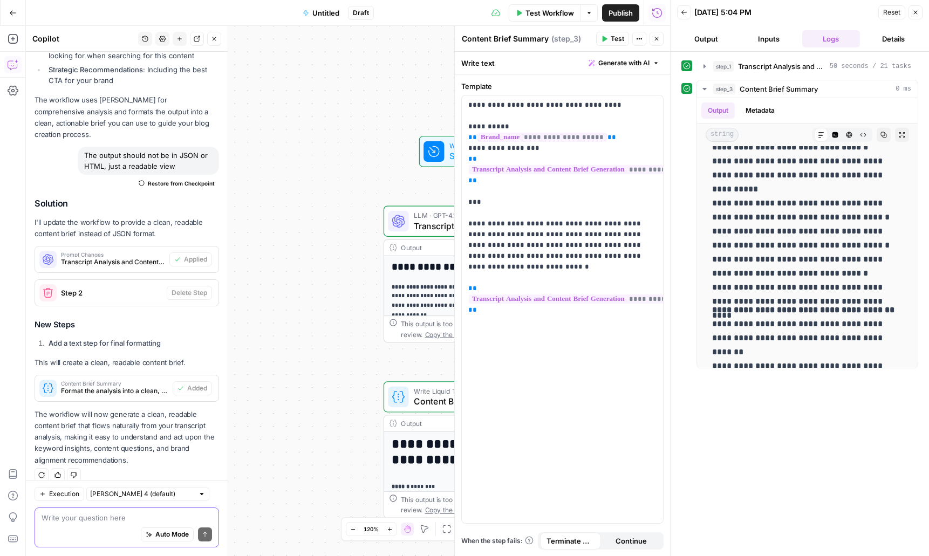
click at [57, 521] on textarea at bounding box center [127, 518] width 171 height 11
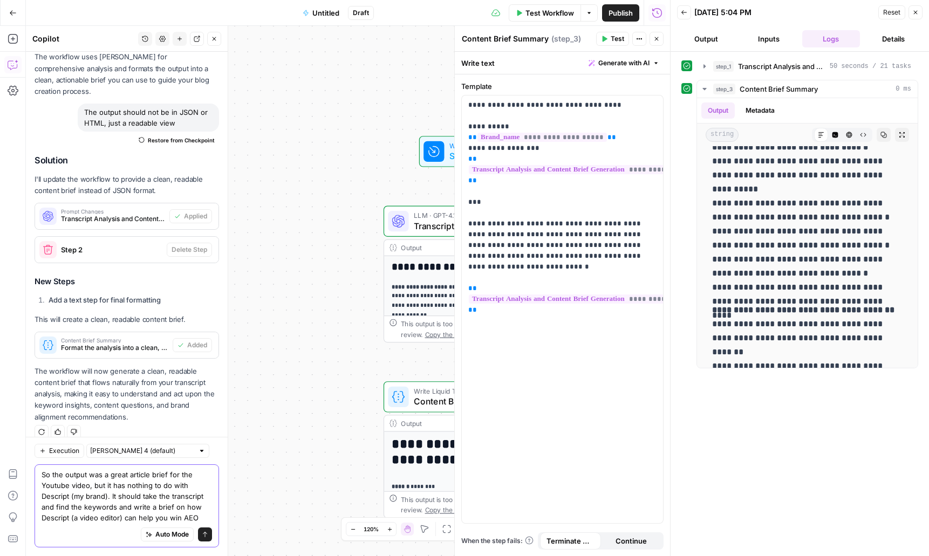
scroll to position [951, 0]
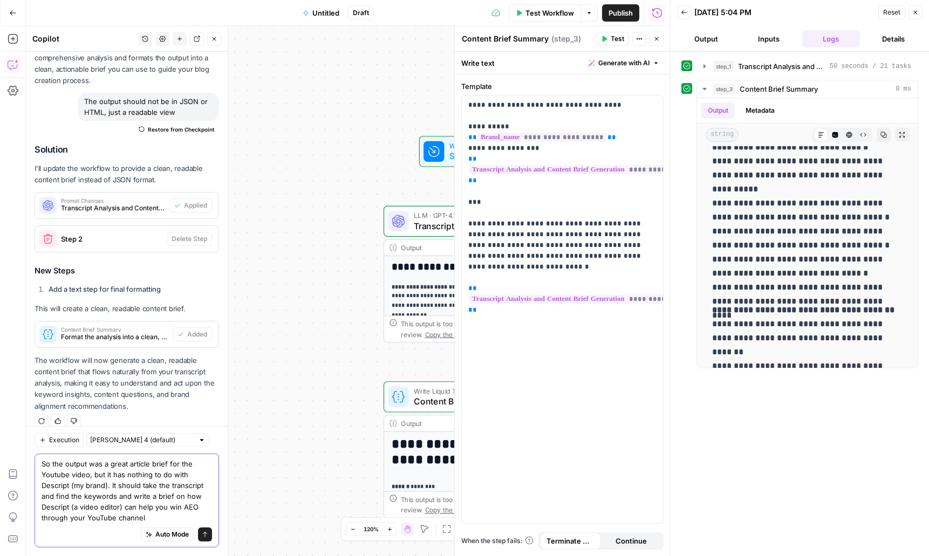
type textarea "So the output was a great article brief for the Youtube video, but it has nothi…"
click at [206, 535] on icon "submit" at bounding box center [205, 535] width 6 height 6
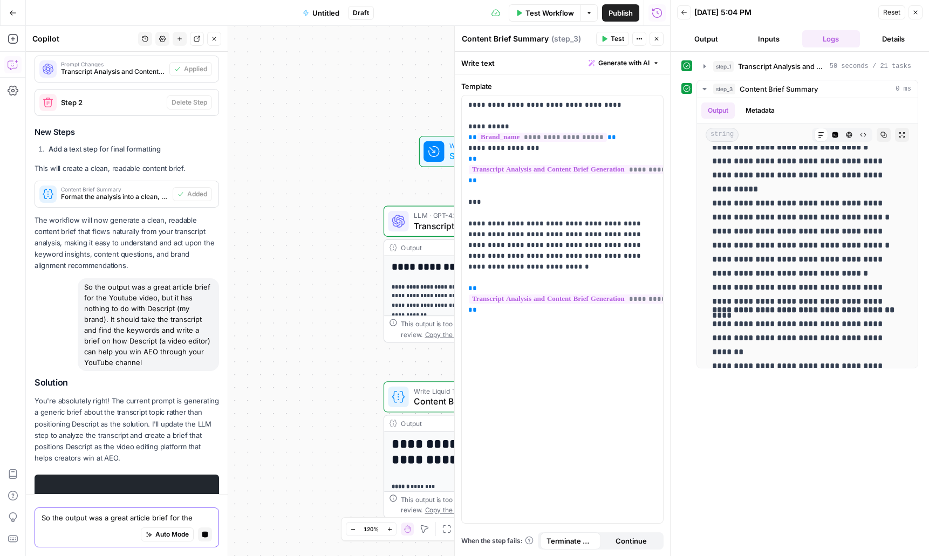
scroll to position [1075, 0]
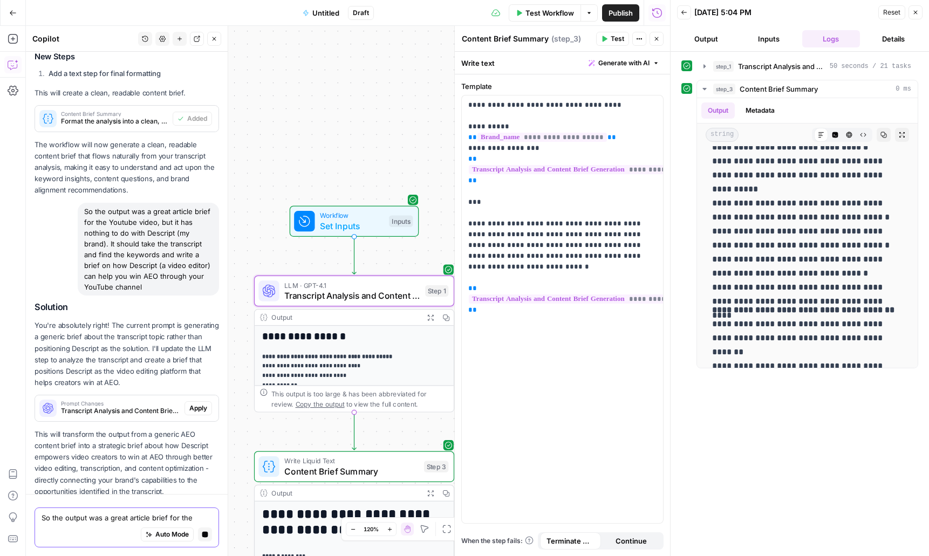
click at [195, 404] on span "Apply" at bounding box center [198, 409] width 18 height 10
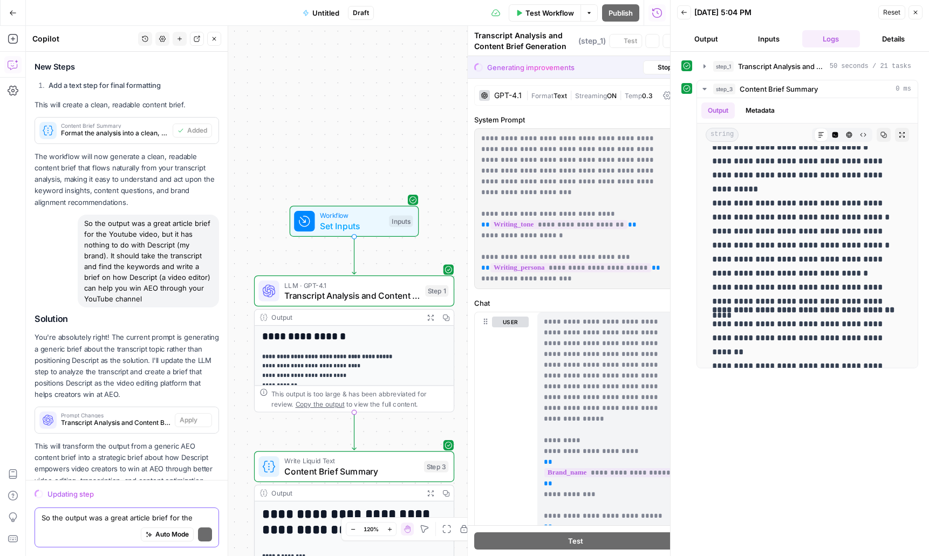
scroll to position [1164, 0]
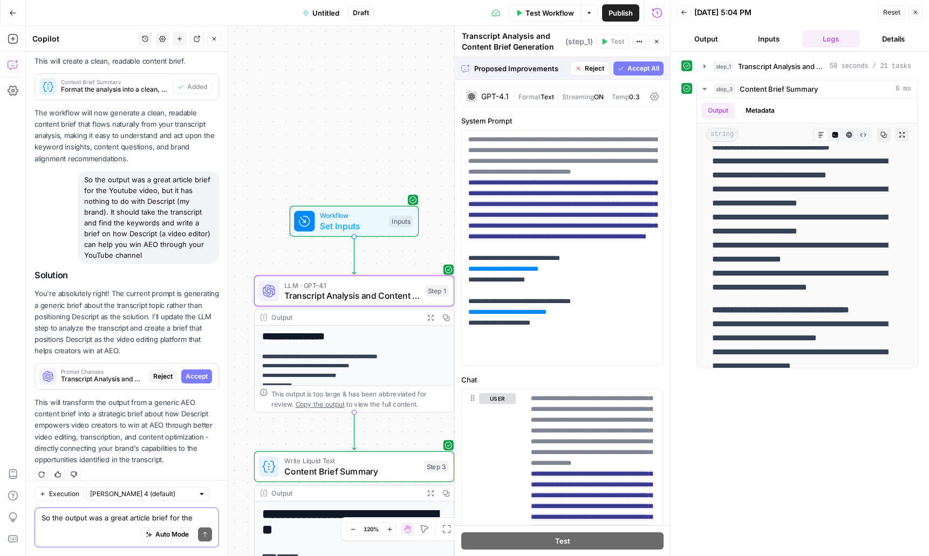
click at [194, 372] on span "Accept" at bounding box center [197, 377] width 22 height 10
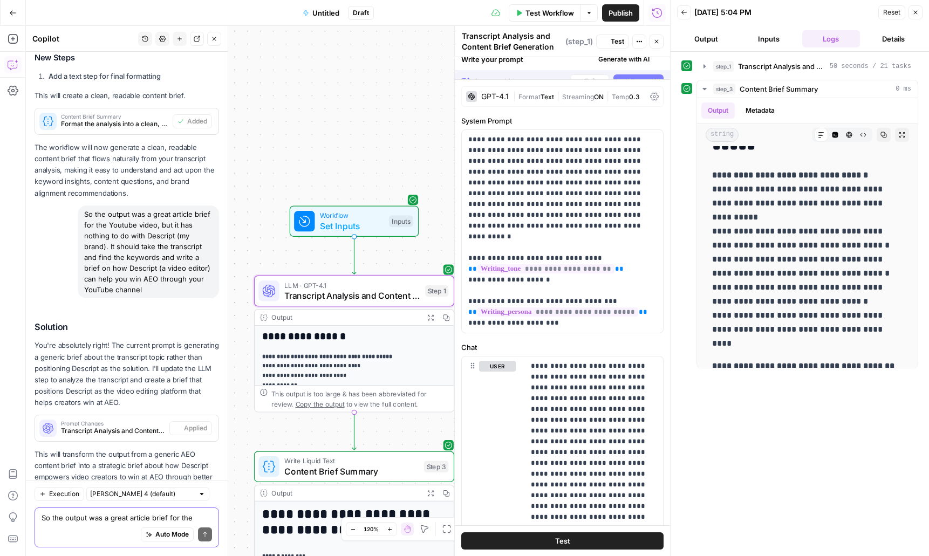
scroll to position [0, 0]
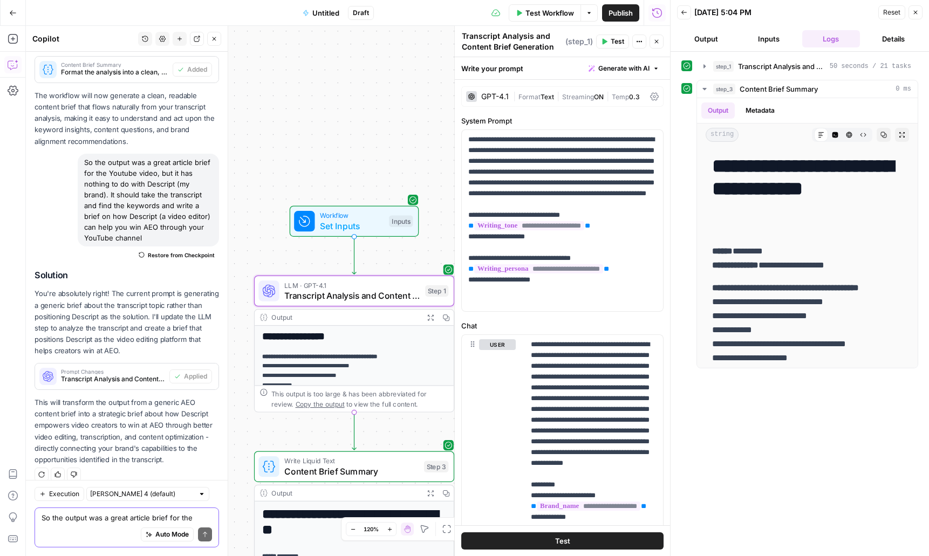
click at [551, 14] on span "Test Workflow" at bounding box center [550, 13] width 49 height 11
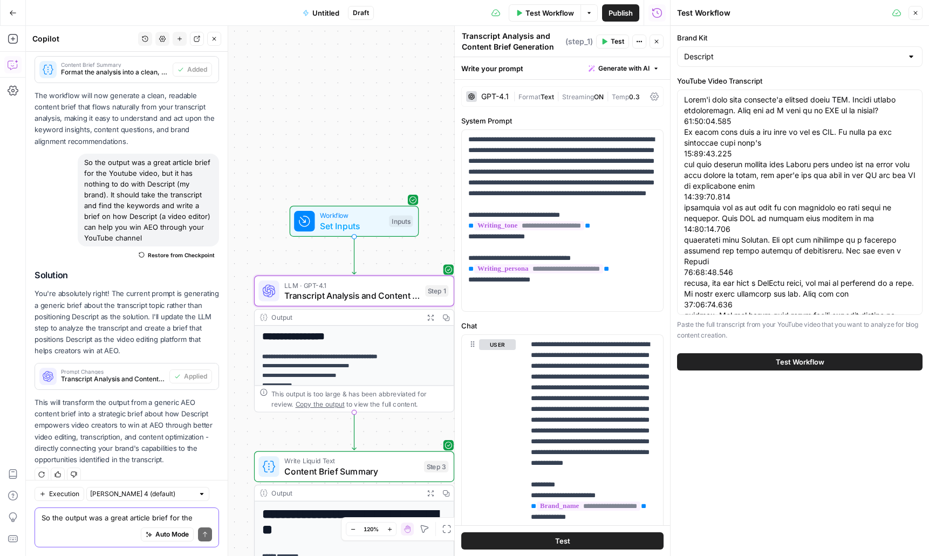
click at [883, 362] on button "Test Workflow" at bounding box center [800, 362] width 246 height 17
